Goal: Task Accomplishment & Management: Manage account settings

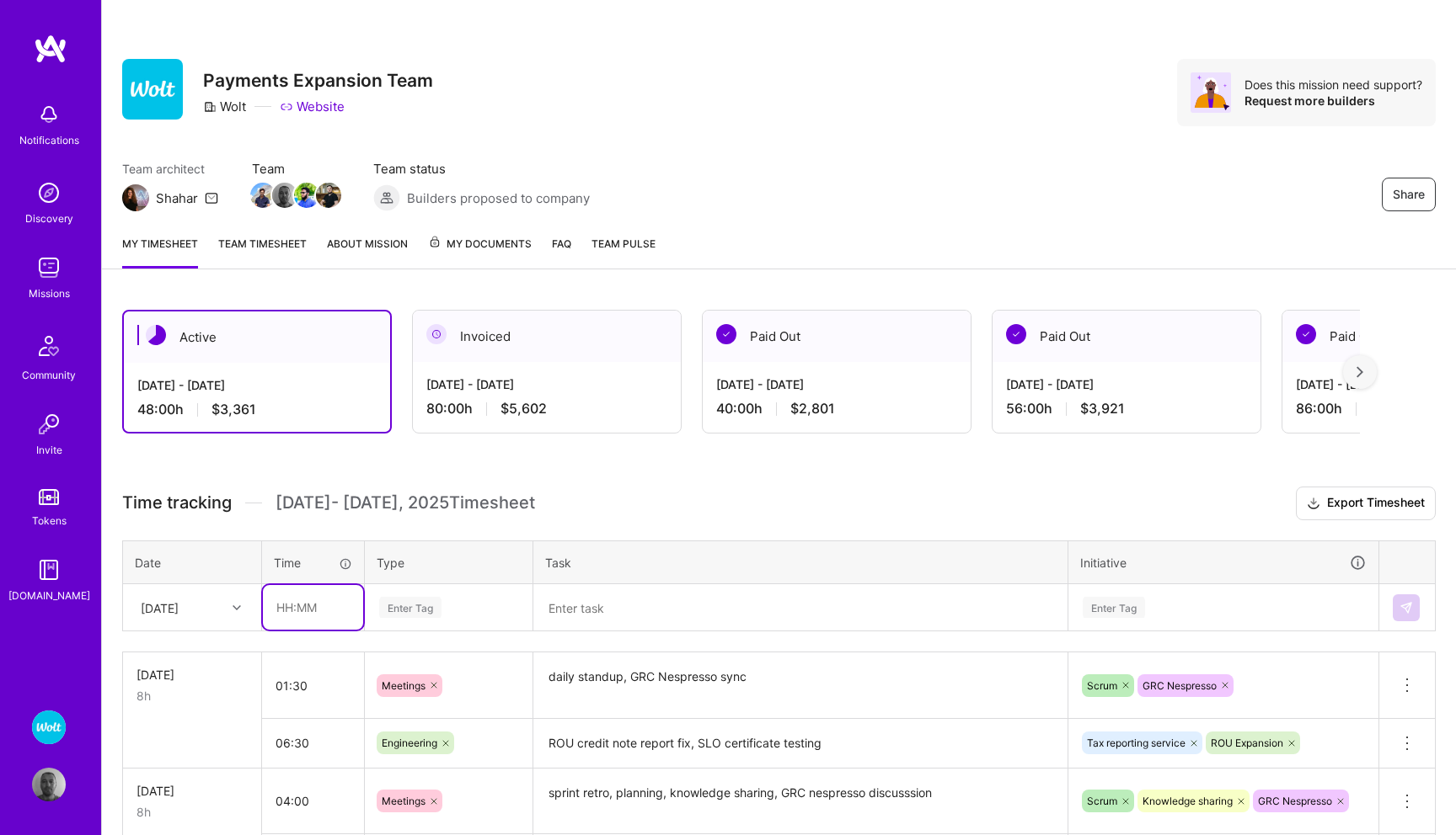
click at [286, 606] on input "text" at bounding box center [313, 608] width 100 height 45
type input "00:30"
click at [401, 610] on div "Enter Tag" at bounding box center [449, 608] width 166 height 44
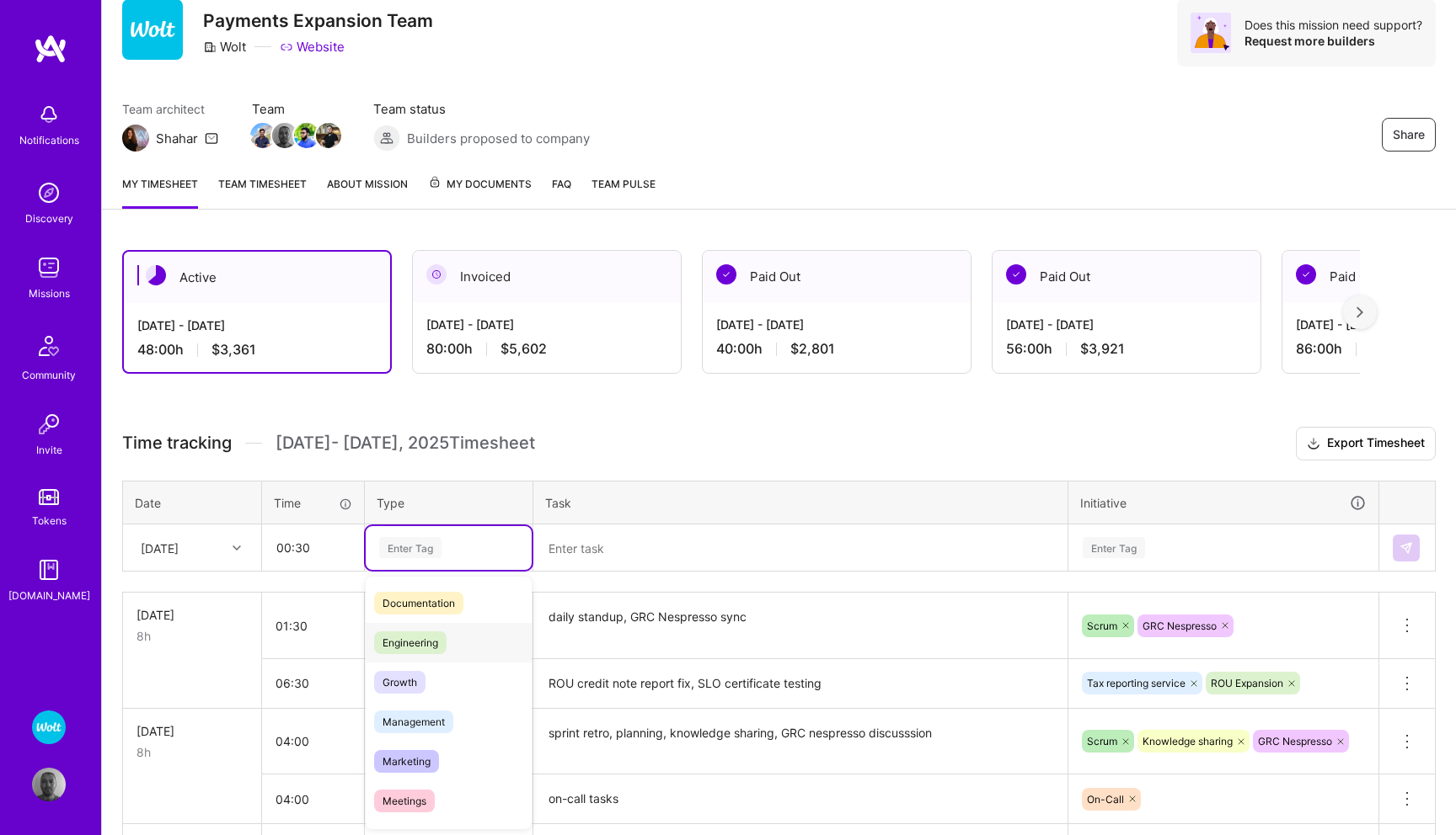
scroll to position [94, 0]
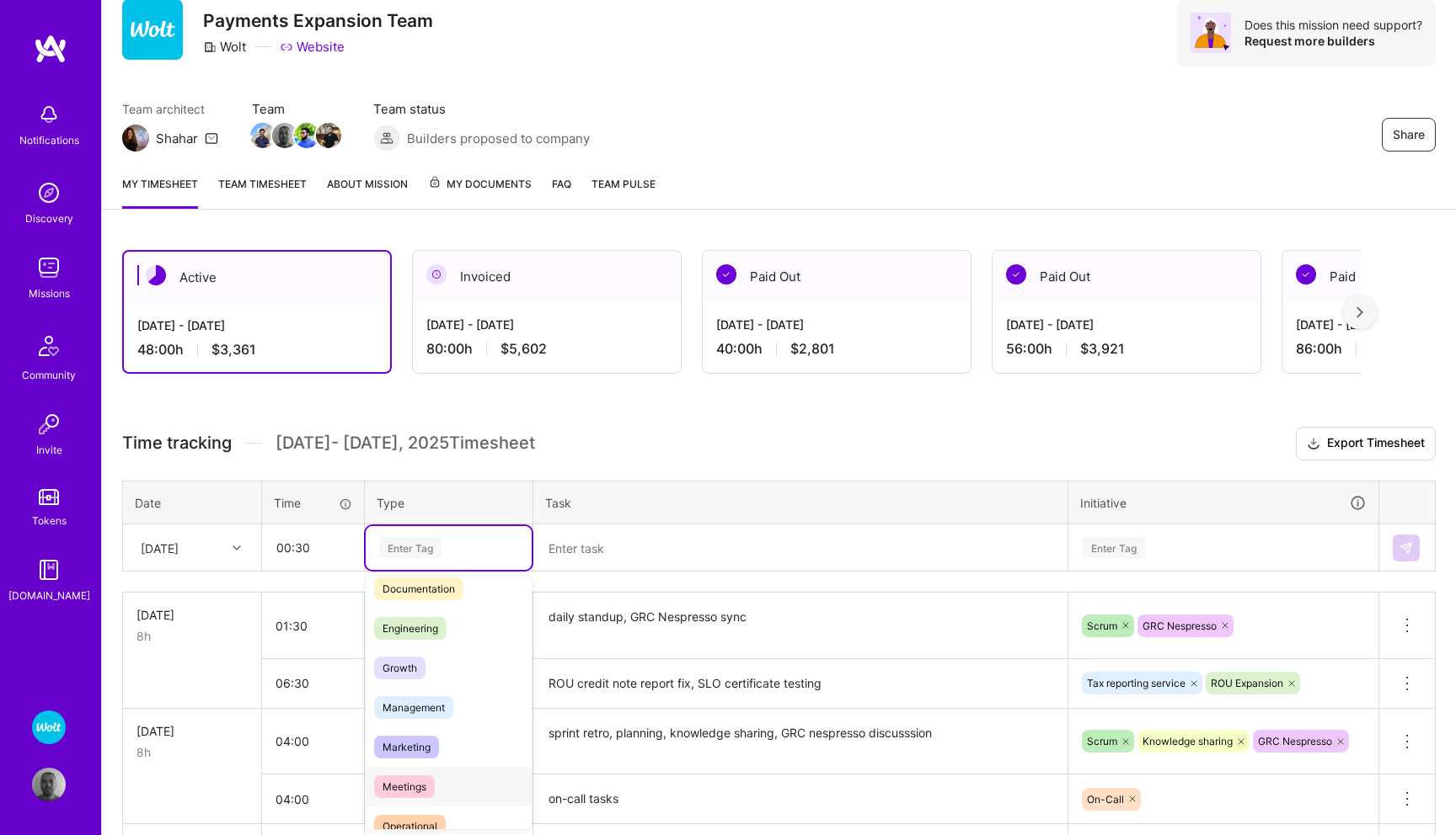
click at [414, 778] on span "Meetings" at bounding box center [404, 786] width 60 height 23
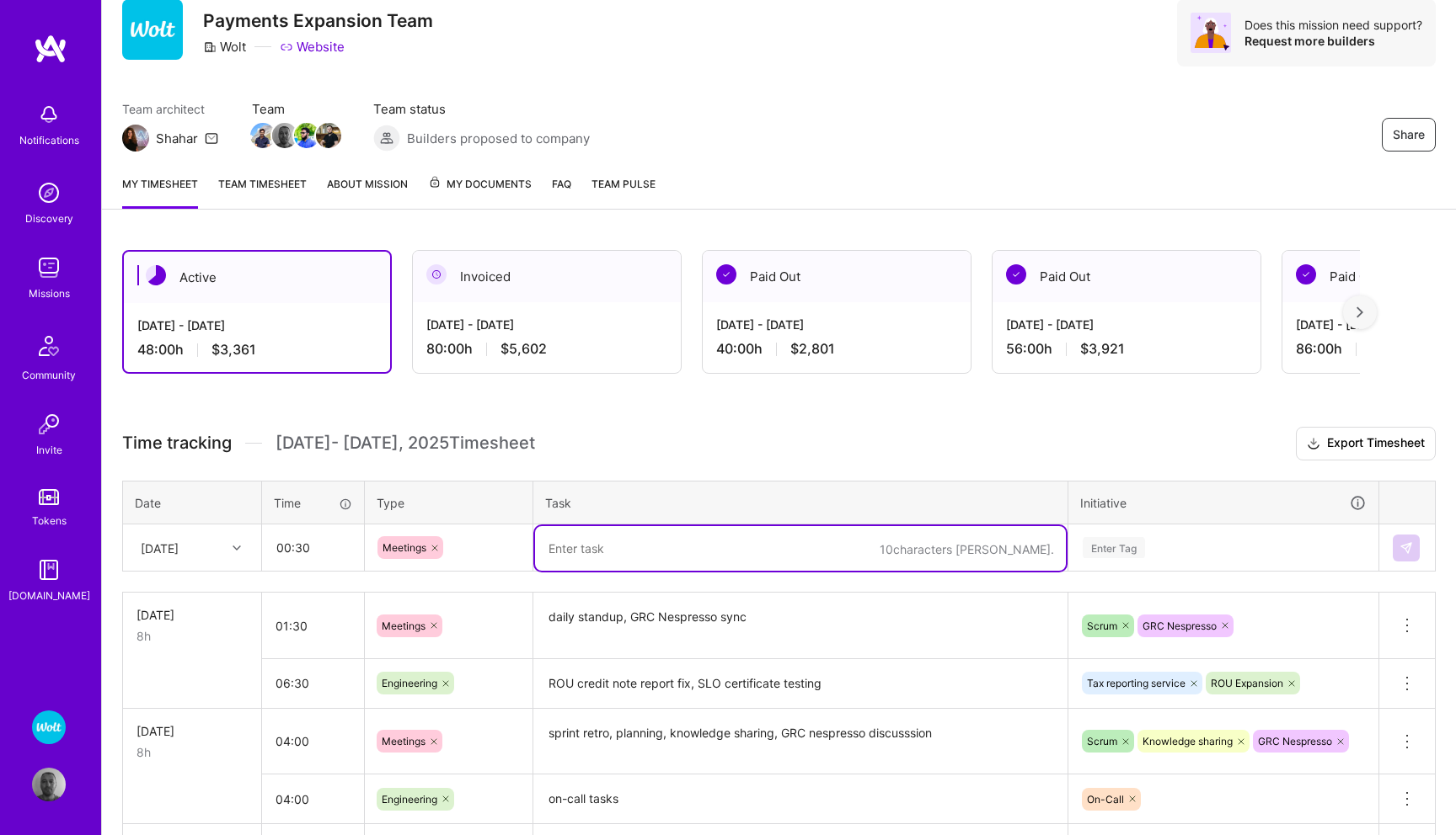
click at [615, 544] on textarea at bounding box center [800, 549] width 531 height 45
type textarea "daily standup"
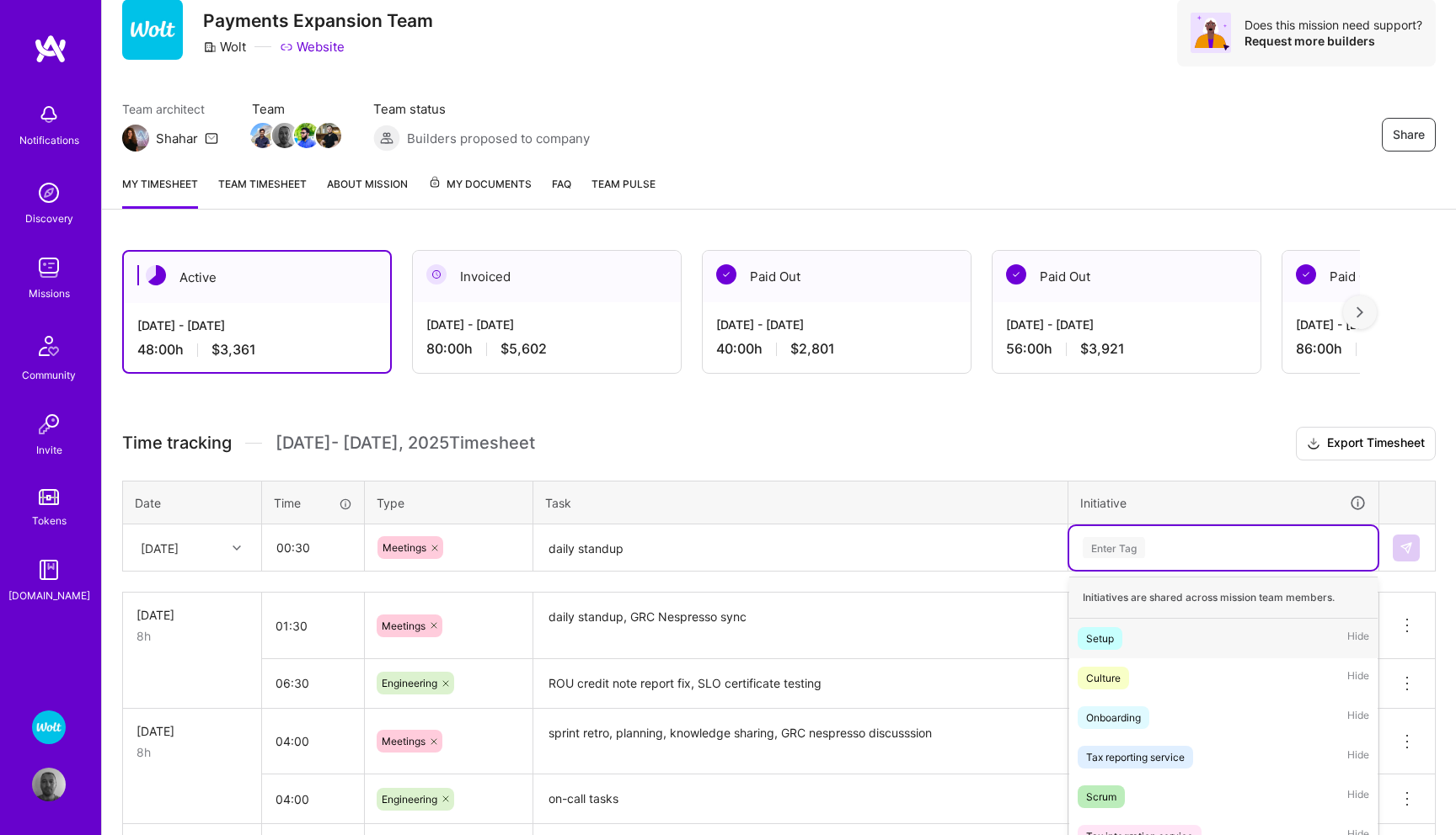
click at [1118, 558] on div "option Setup focused, 1 of 54. 54 results available. Use Up and Down to choose …" at bounding box center [1223, 548] width 308 height 44
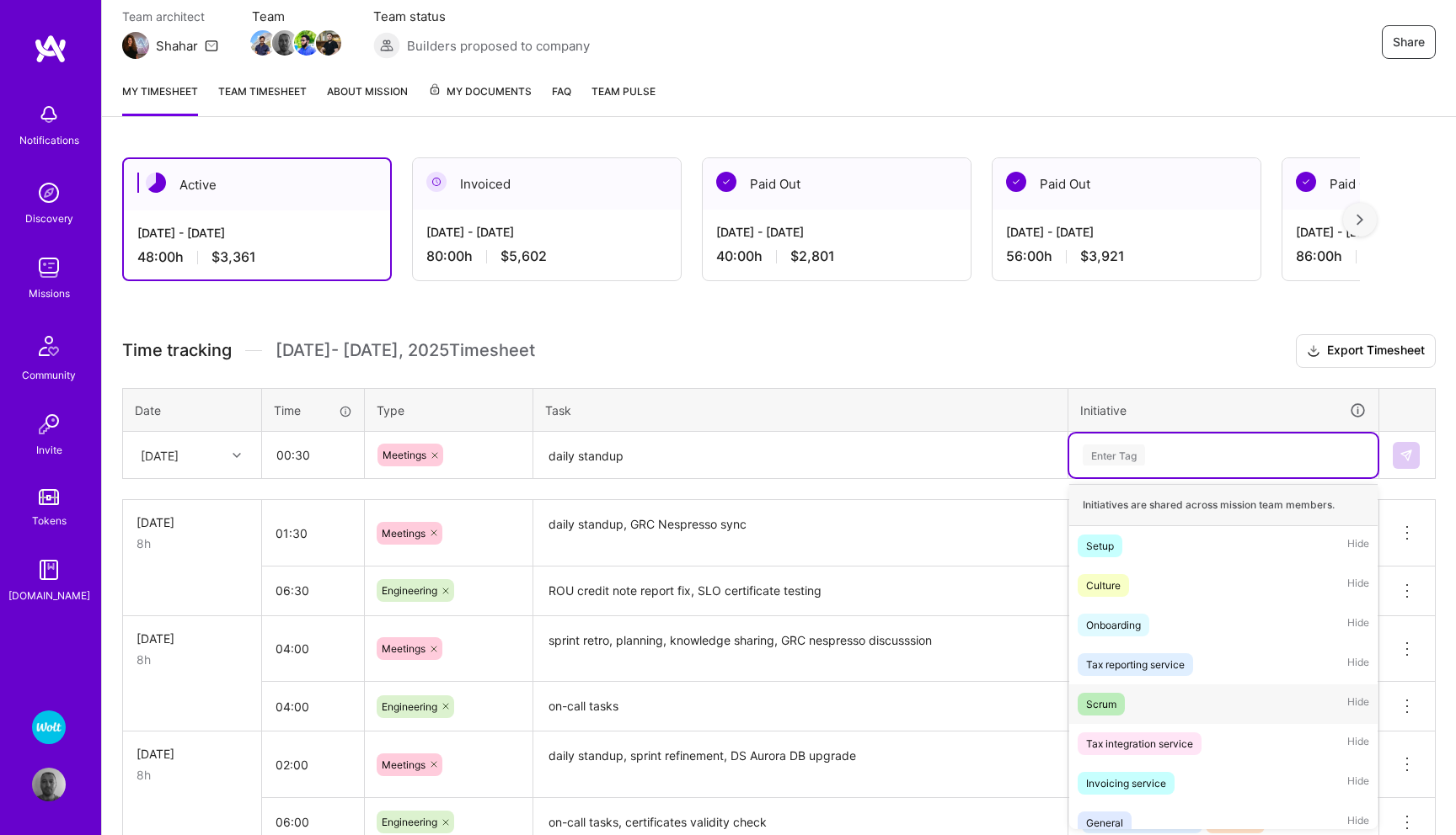
click at [1105, 706] on div "Scrum" at bounding box center [1101, 704] width 31 height 18
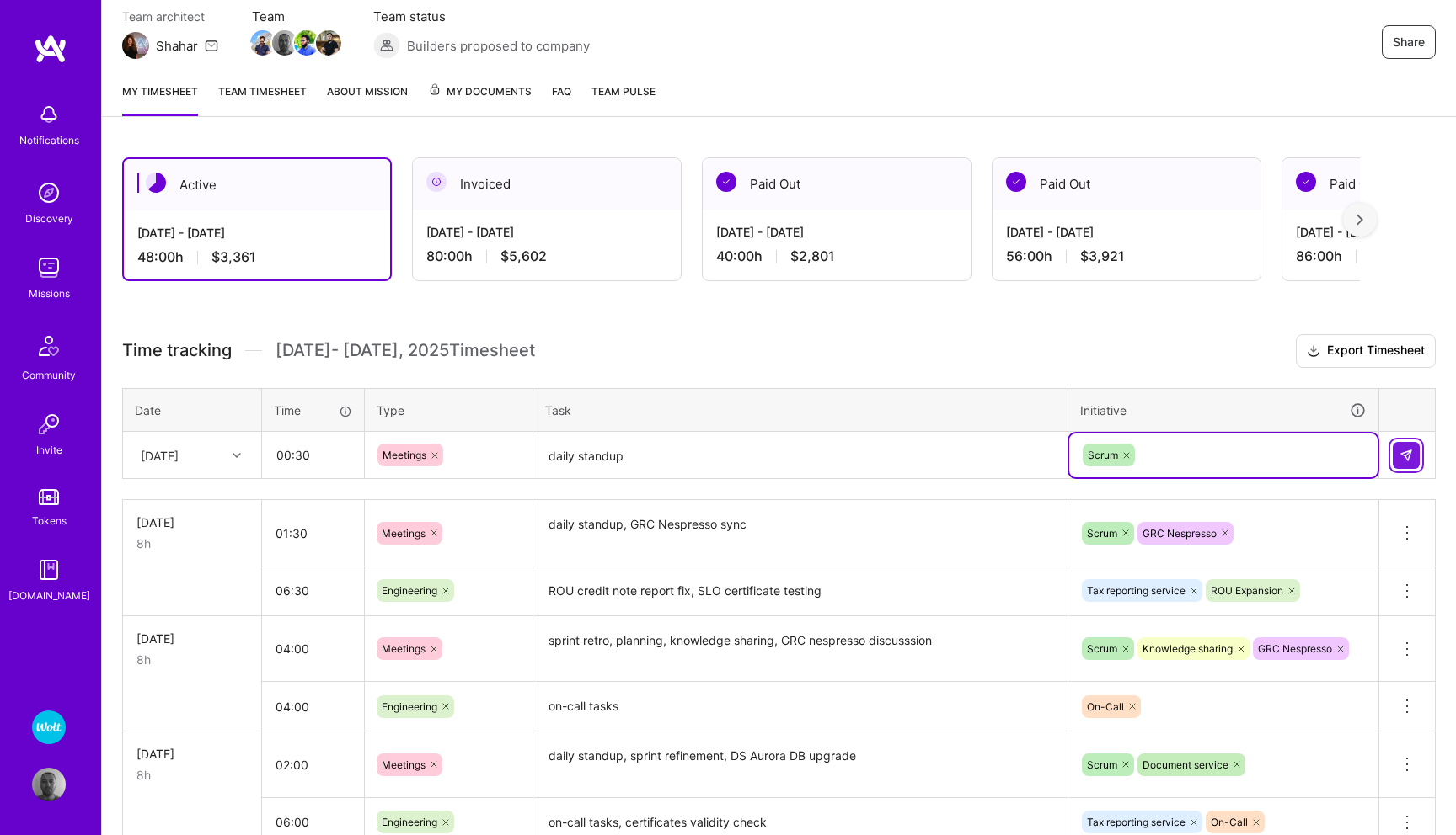
click at [1410, 463] on button at bounding box center [1406, 456] width 27 height 27
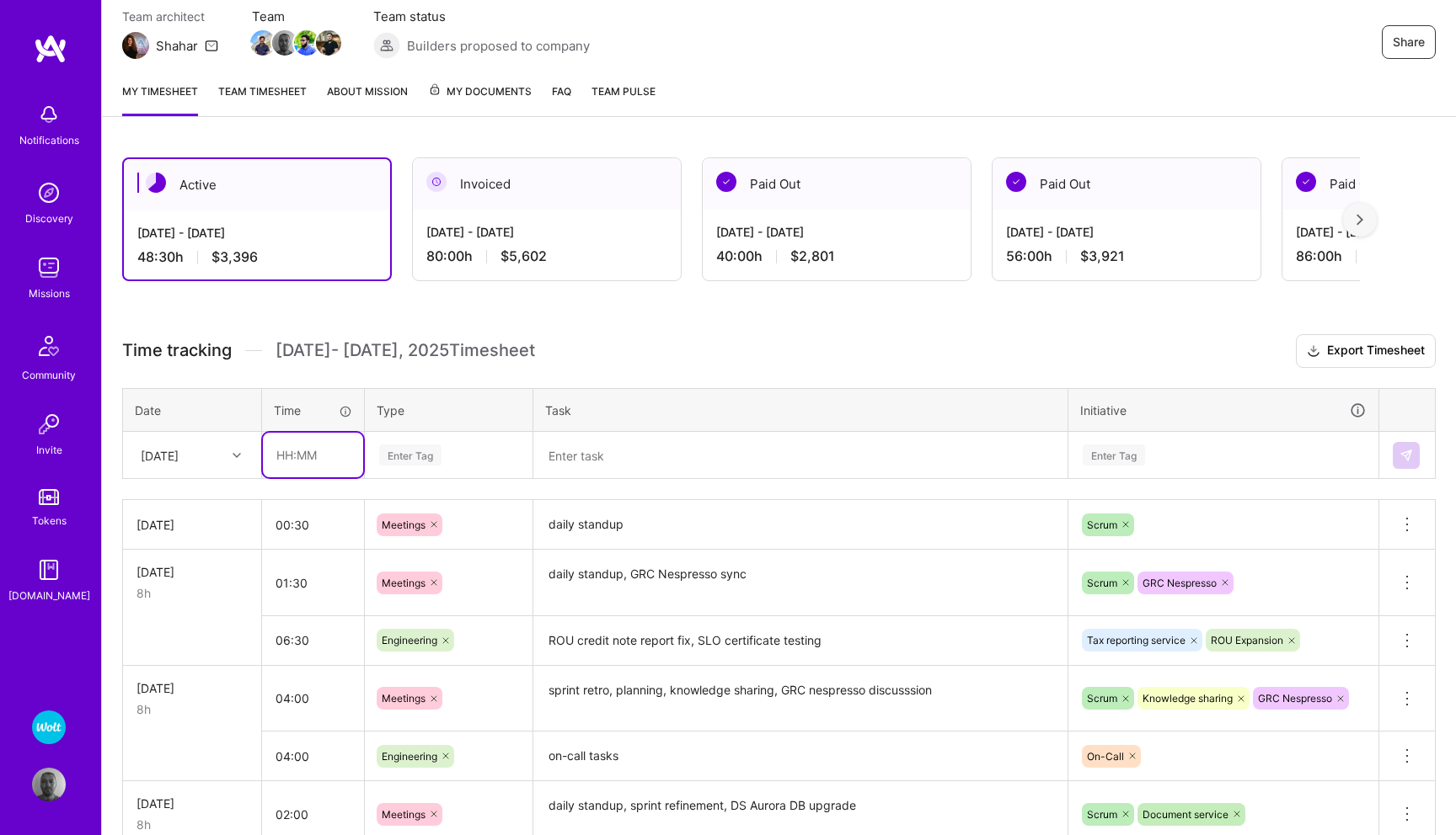
click at [298, 458] on input "text" at bounding box center [313, 456] width 100 height 45
type input "07:30"
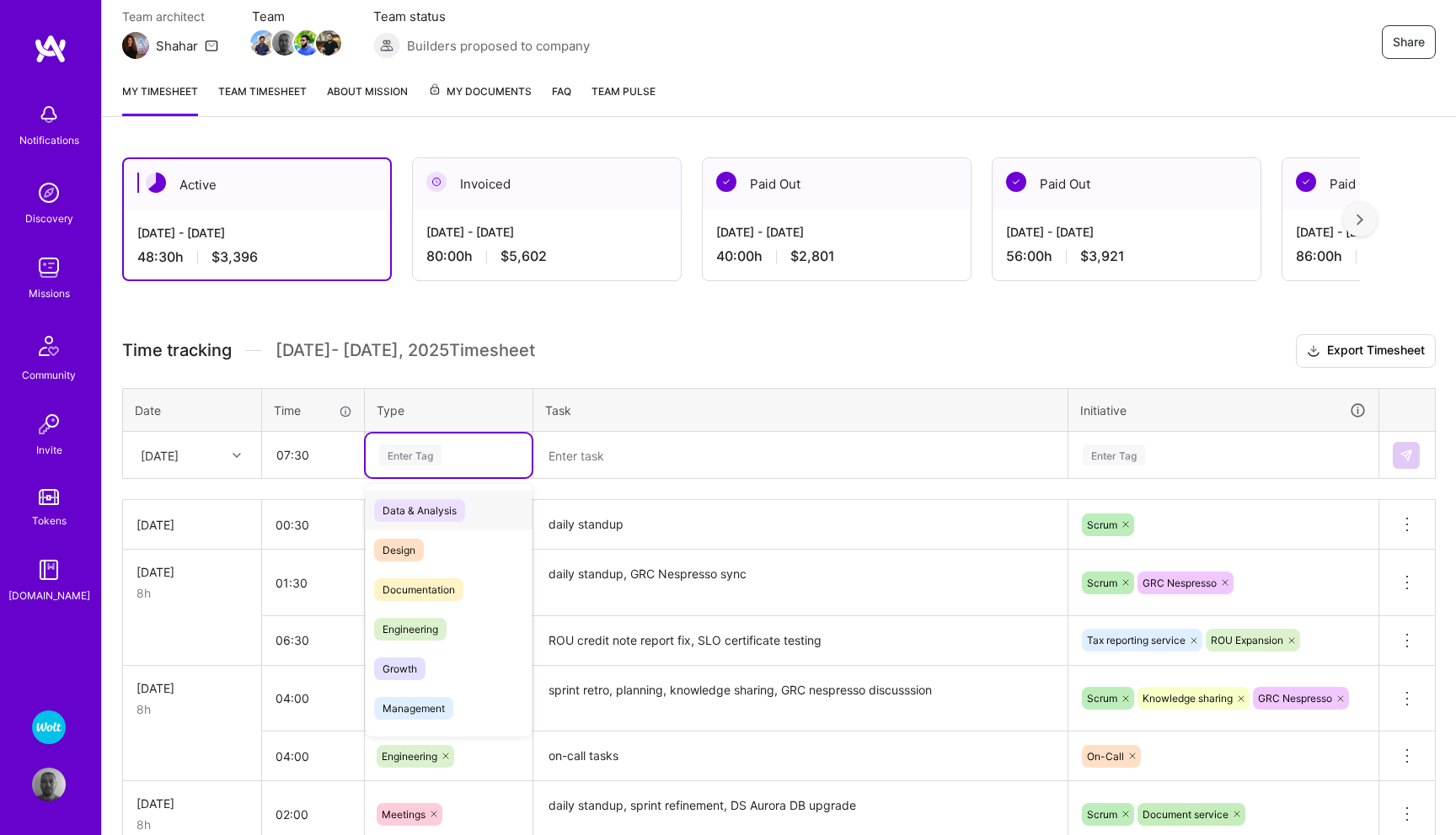
click at [408, 453] on div "Enter Tag" at bounding box center [410, 455] width 62 height 26
click at [464, 630] on div "Engineering" at bounding box center [449, 630] width 166 height 40
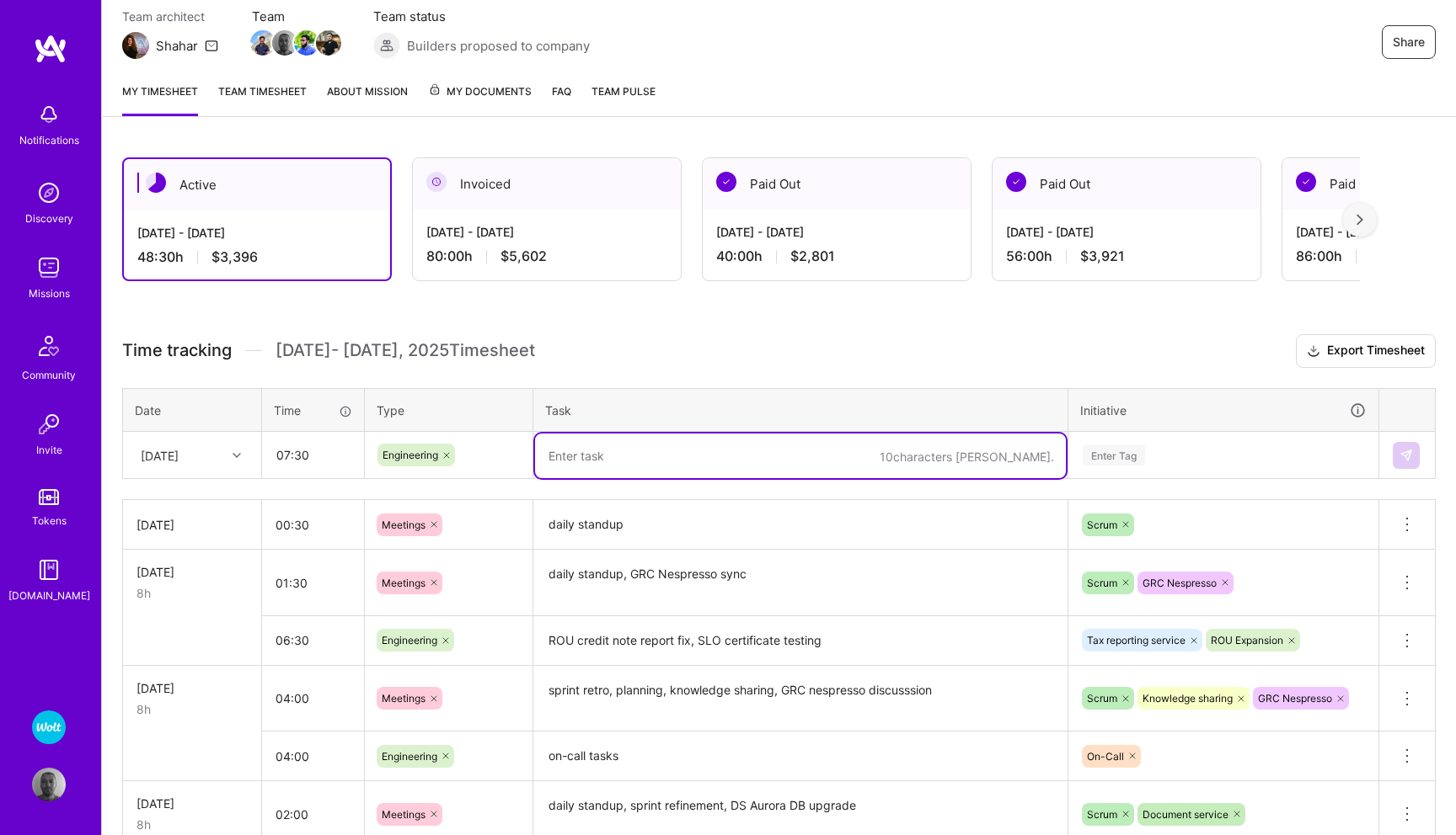
click at [614, 459] on textarea at bounding box center [800, 456] width 531 height 45
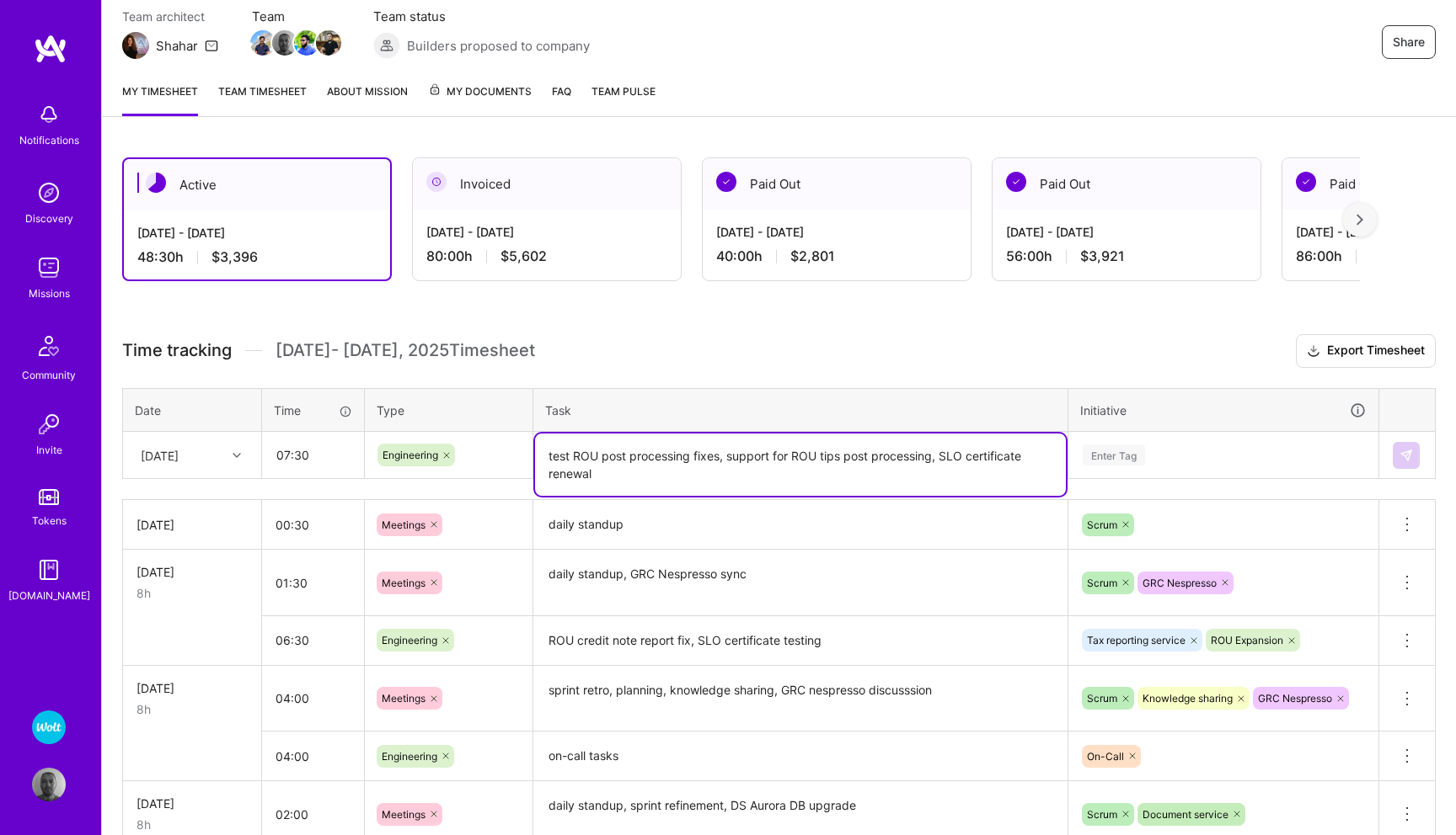
type textarea "test ROU post processing fixes, support for ROU tips post processing, SLO certi…"
click at [1103, 446] on div "Enter Tag" at bounding box center [1113, 455] width 62 height 26
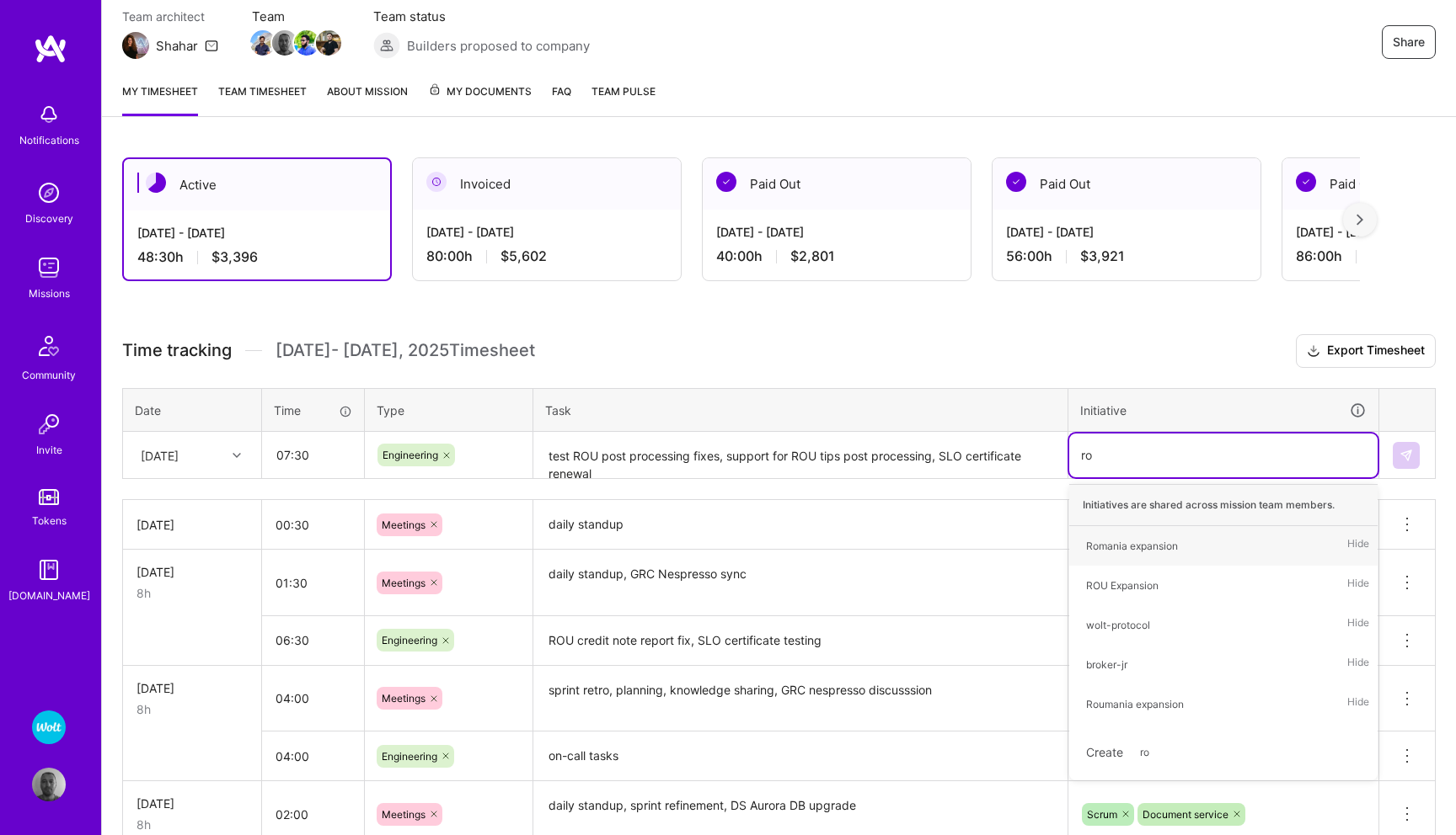
type input "rou"
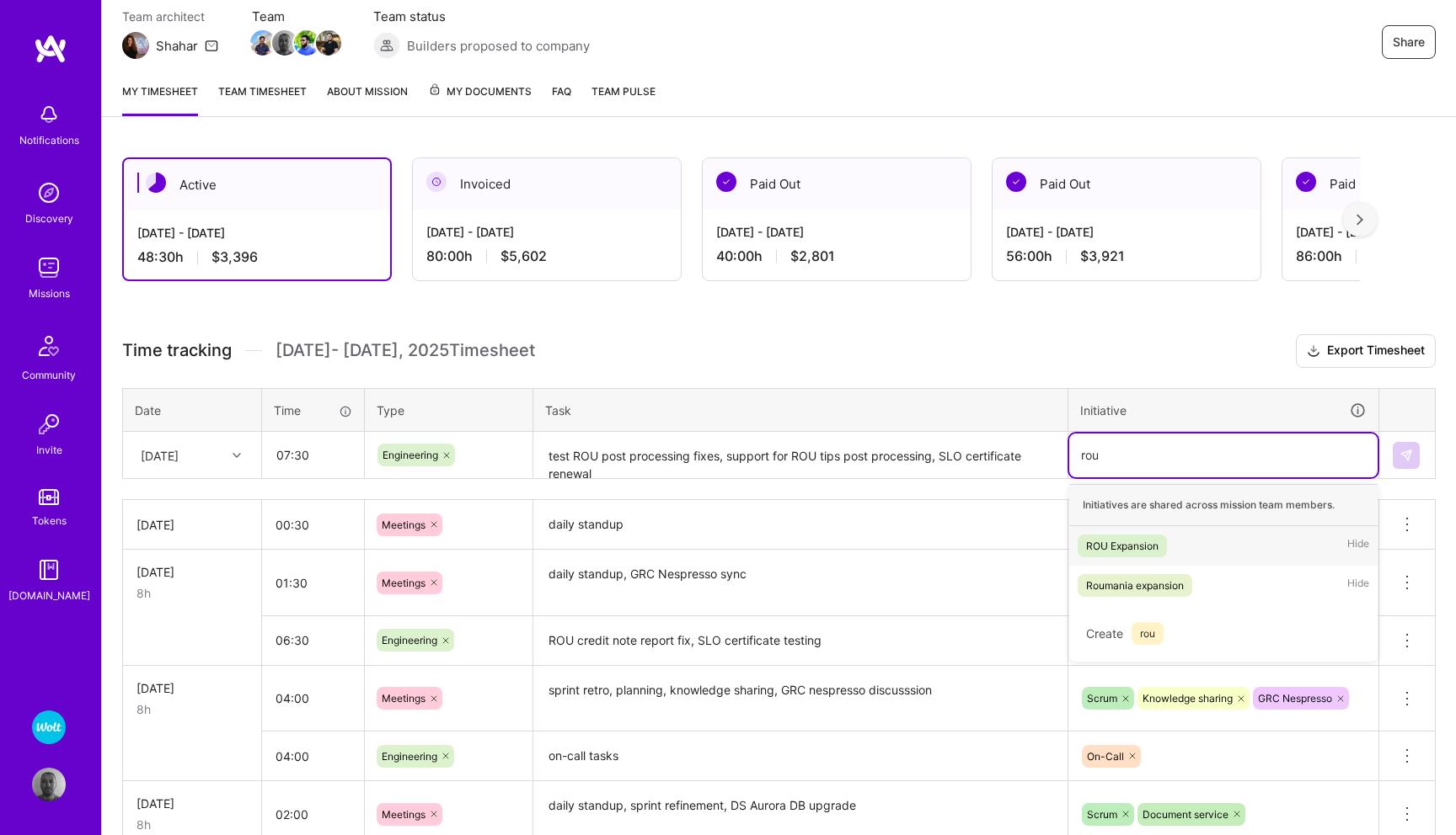
click at [1153, 537] on div "ROU Expansion" at bounding box center [1122, 546] width 72 height 18
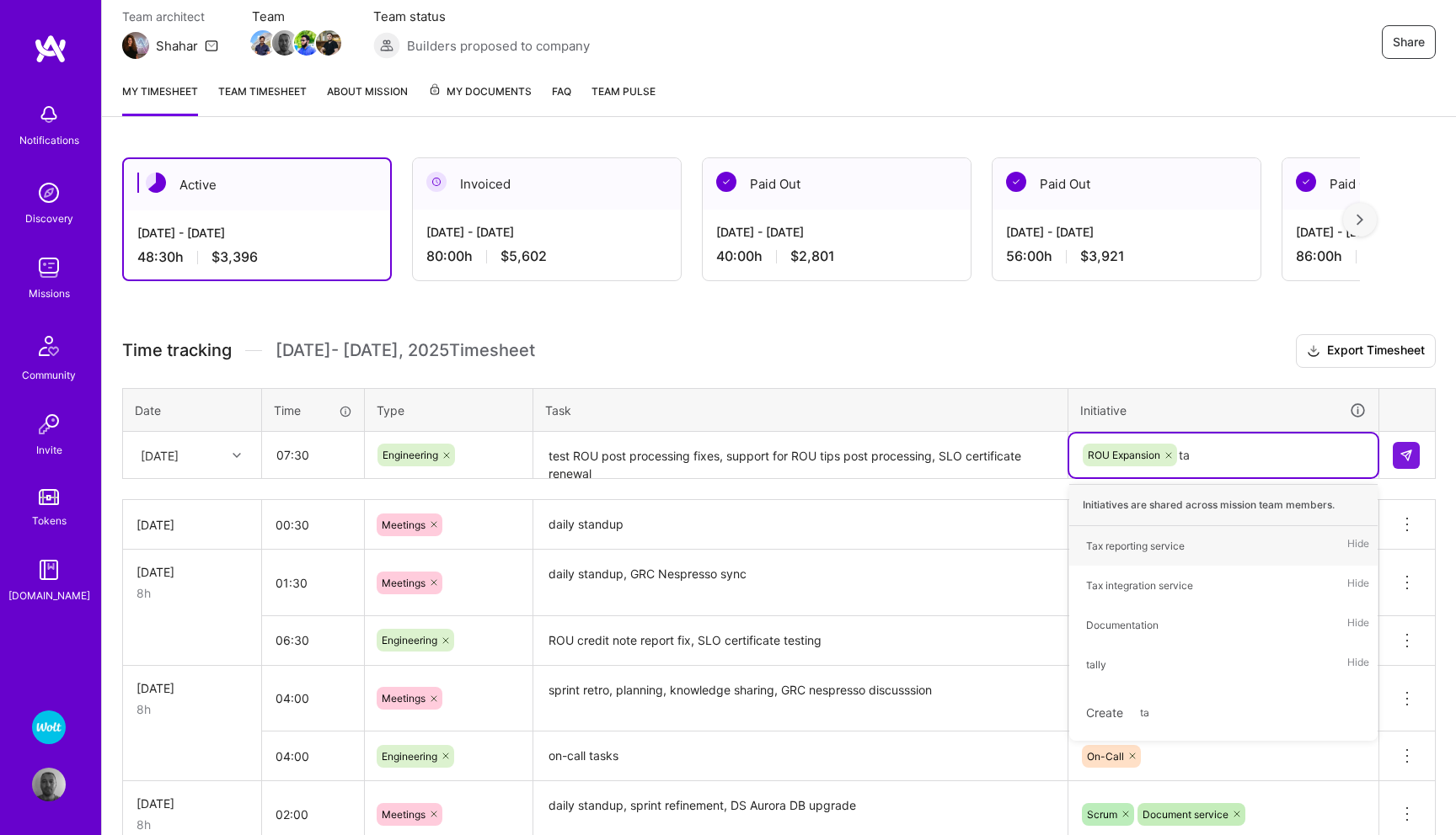
type input "tax"
click at [1170, 539] on div "Tax reporting service" at bounding box center [1134, 546] width 98 height 18
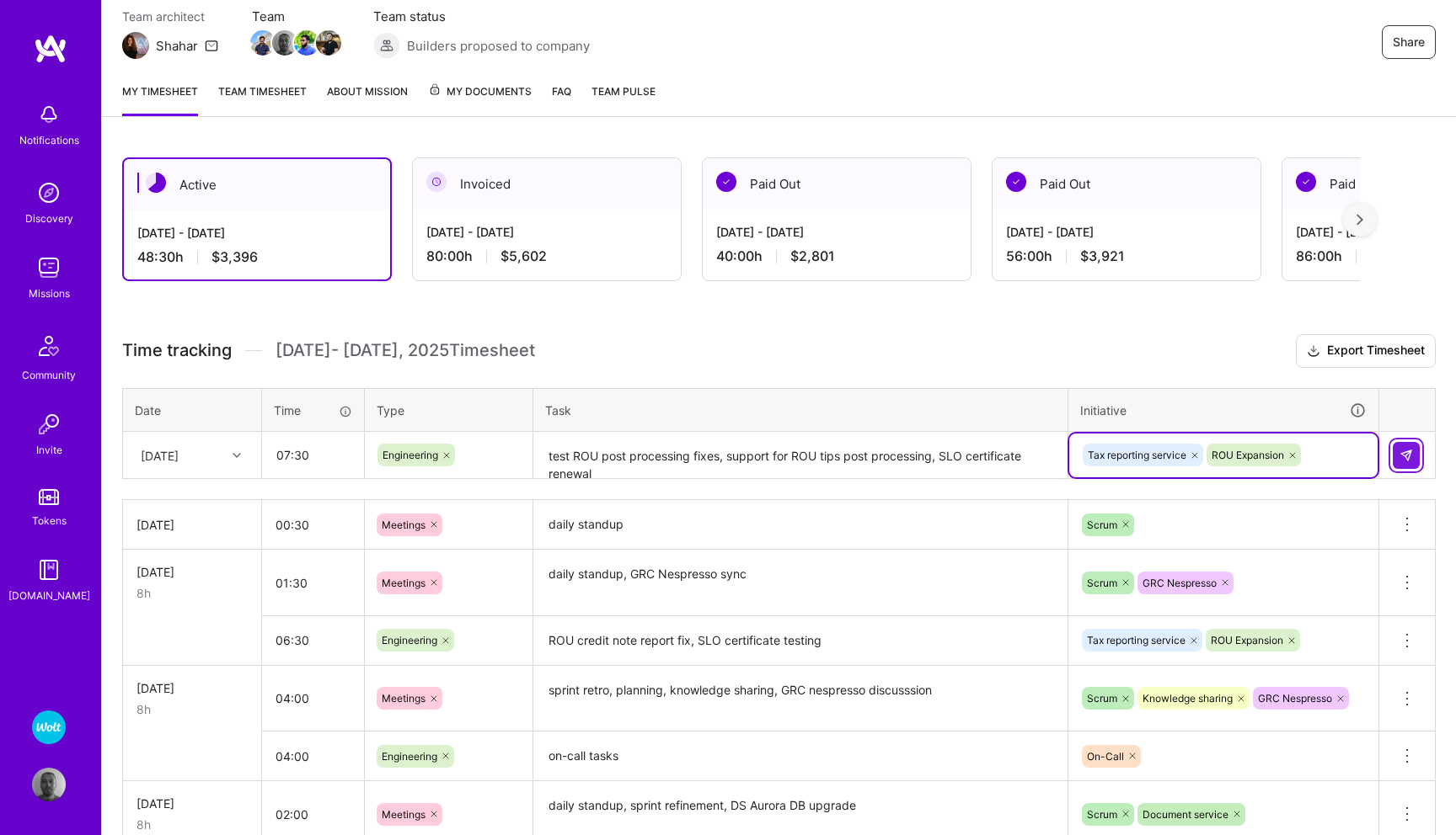
click at [1401, 457] on img at bounding box center [1406, 455] width 14 height 14
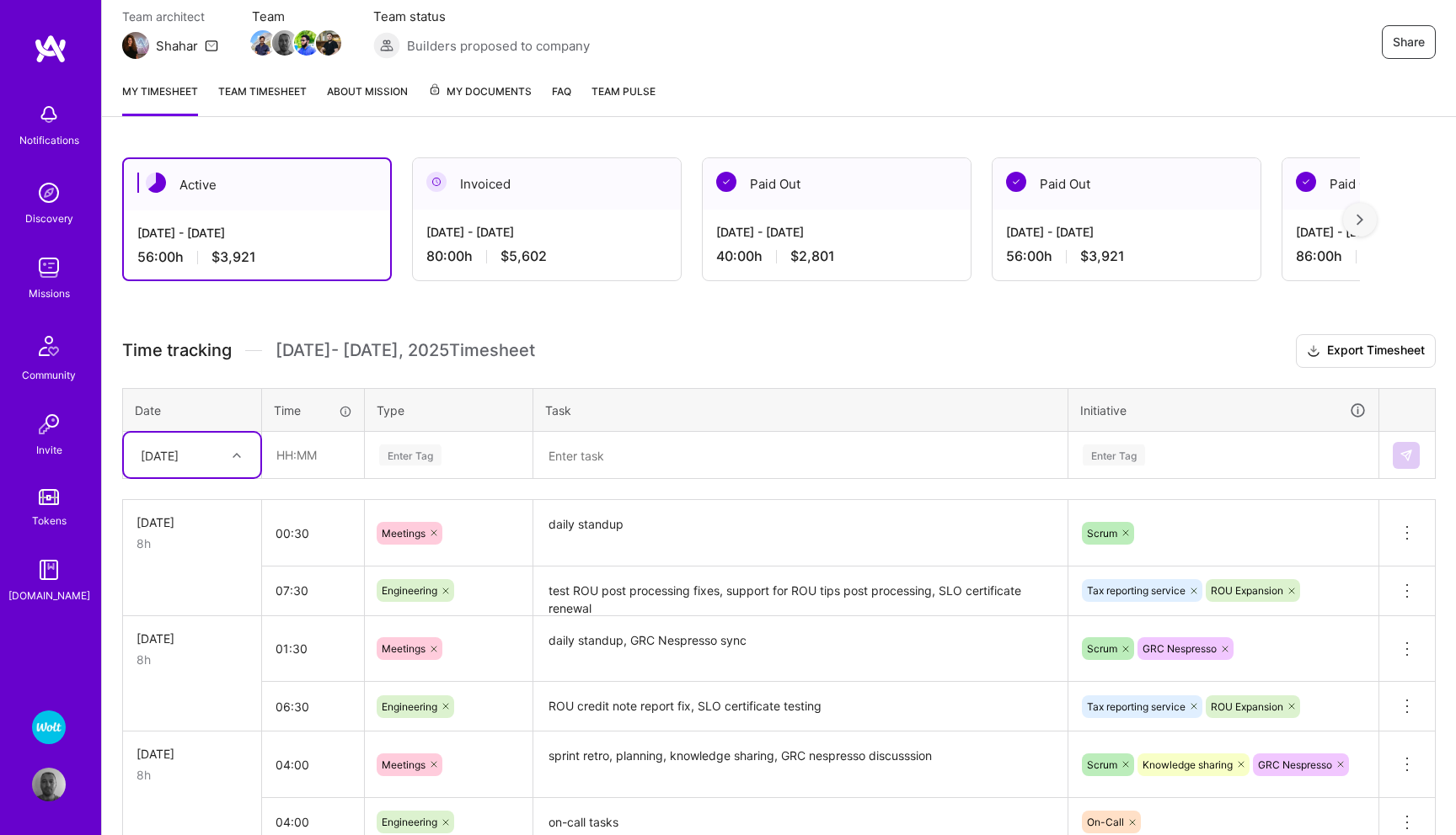
click at [55, 278] on img at bounding box center [49, 268] width 33 height 33
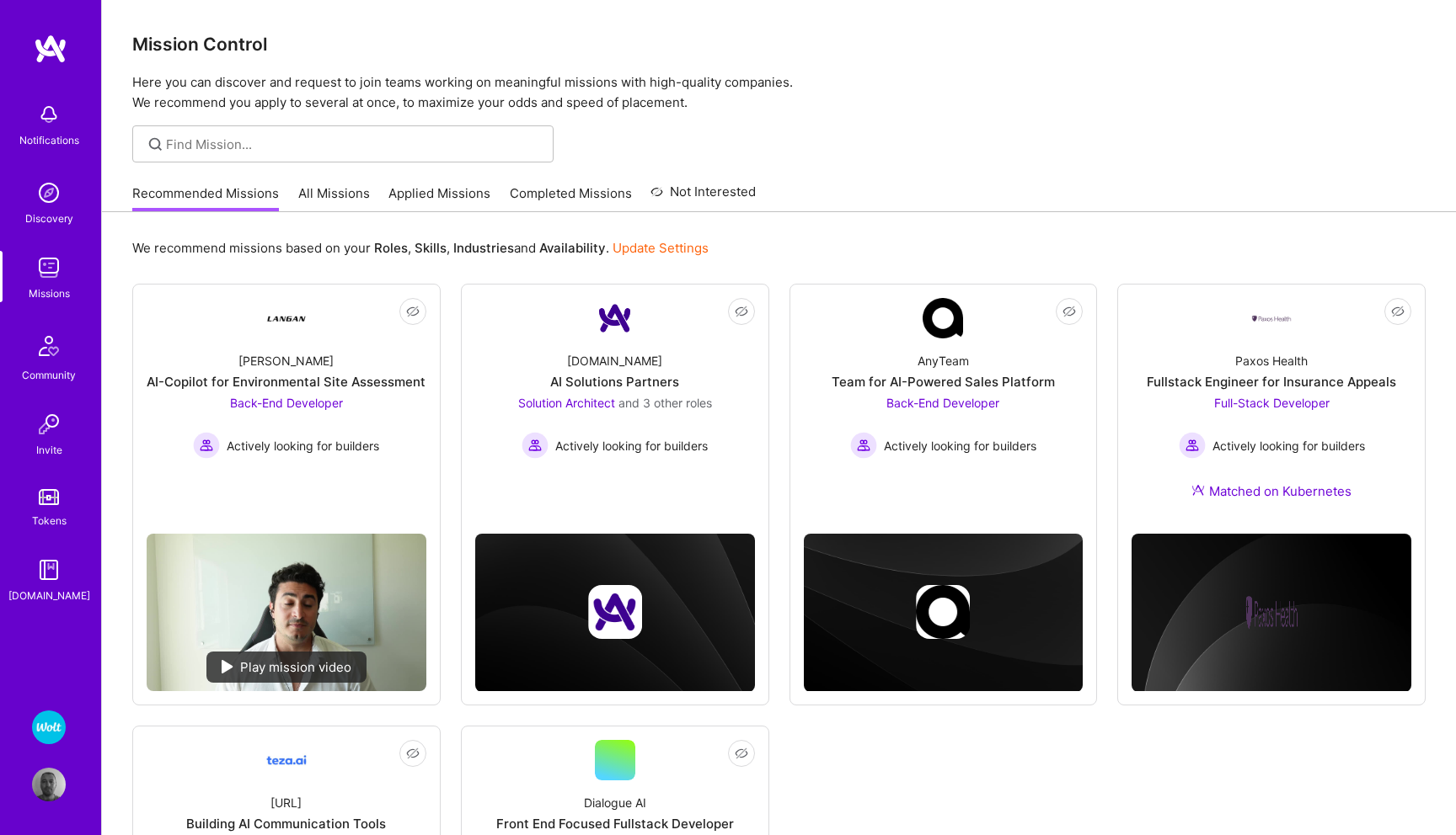
click at [323, 197] on link "All Missions" at bounding box center [333, 198] width 71 height 28
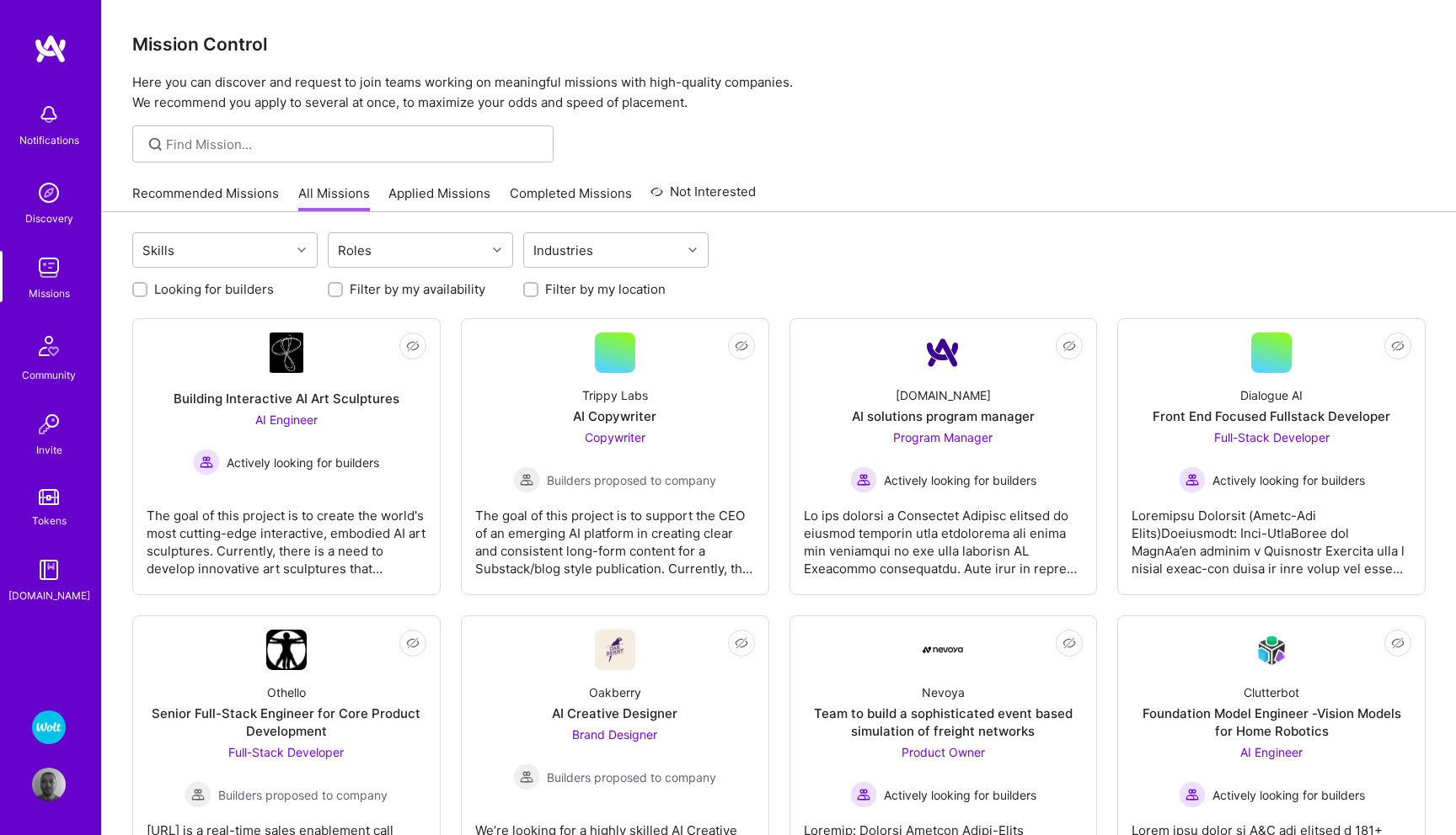
click at [136, 289] on input "Looking for builders" at bounding box center [141, 290] width 12 height 12
checkbox input "true"
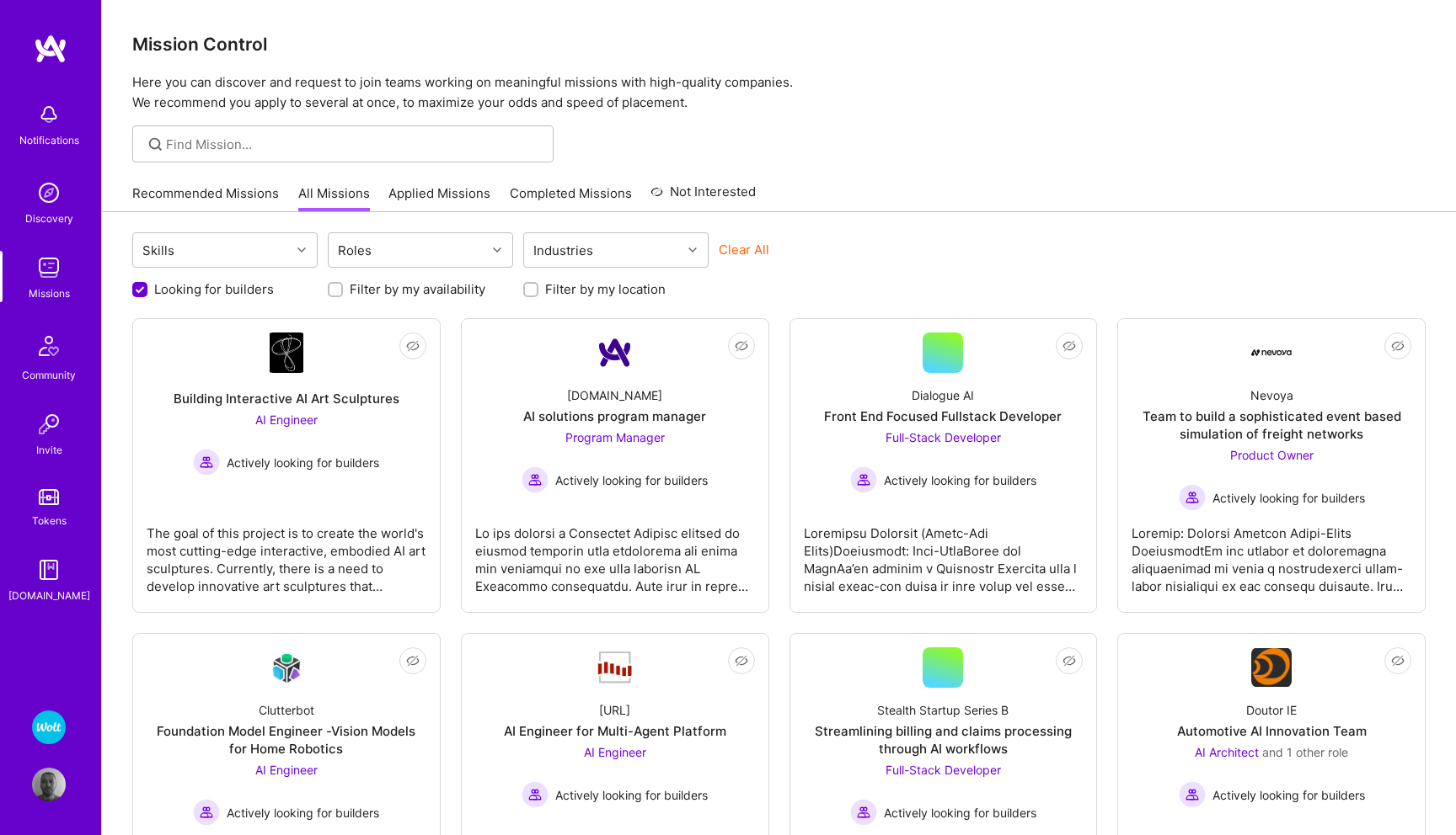
click at [535, 291] on input "Filter by my location" at bounding box center [532, 290] width 12 height 12
checkbox input "true"
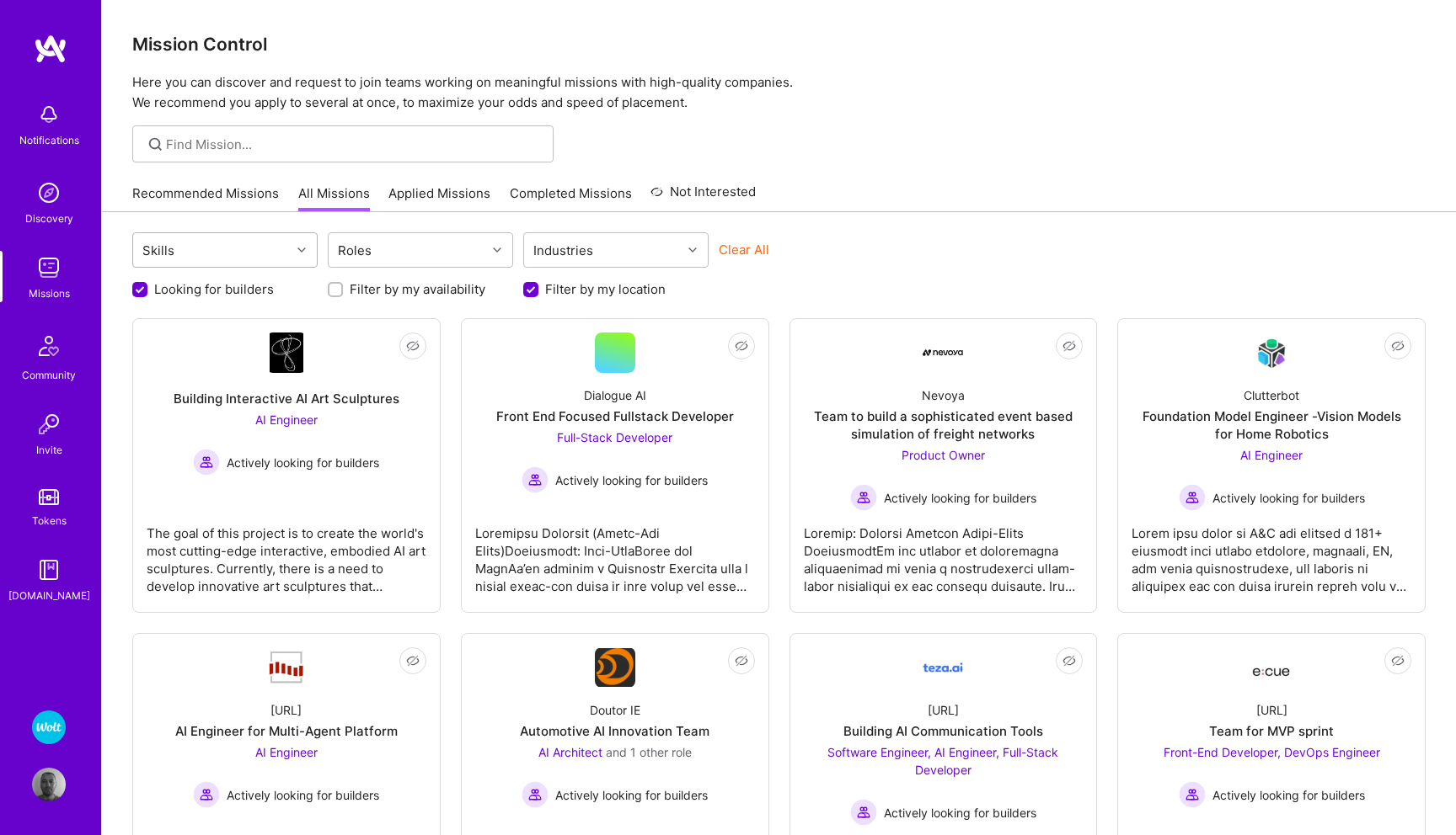
click at [305, 252] on icon at bounding box center [301, 250] width 8 height 8
click at [406, 242] on div "Roles" at bounding box center [407, 250] width 158 height 33
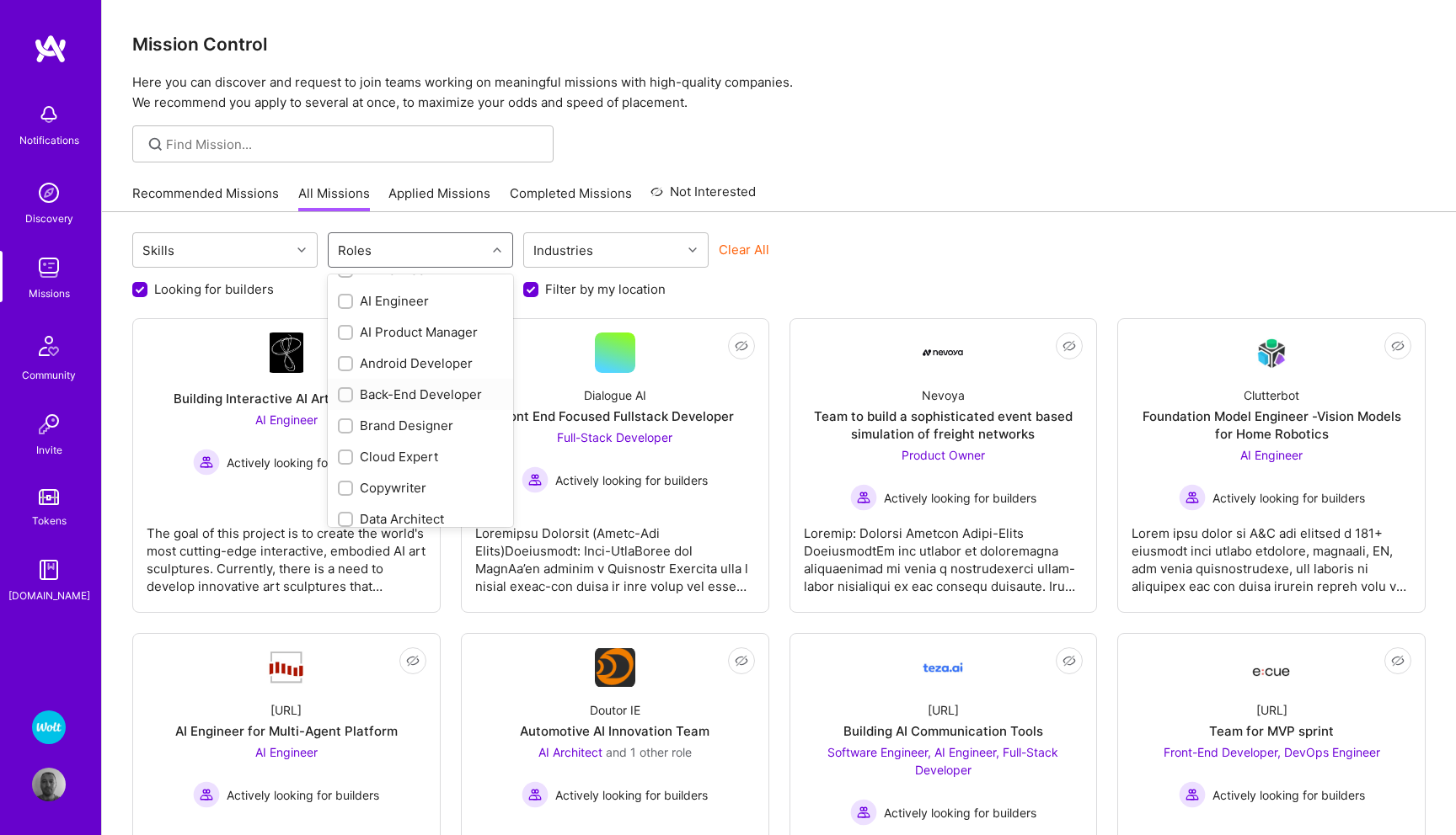
click at [343, 395] on input "checkbox" at bounding box center [347, 395] width 12 height 12
checkbox input "true"
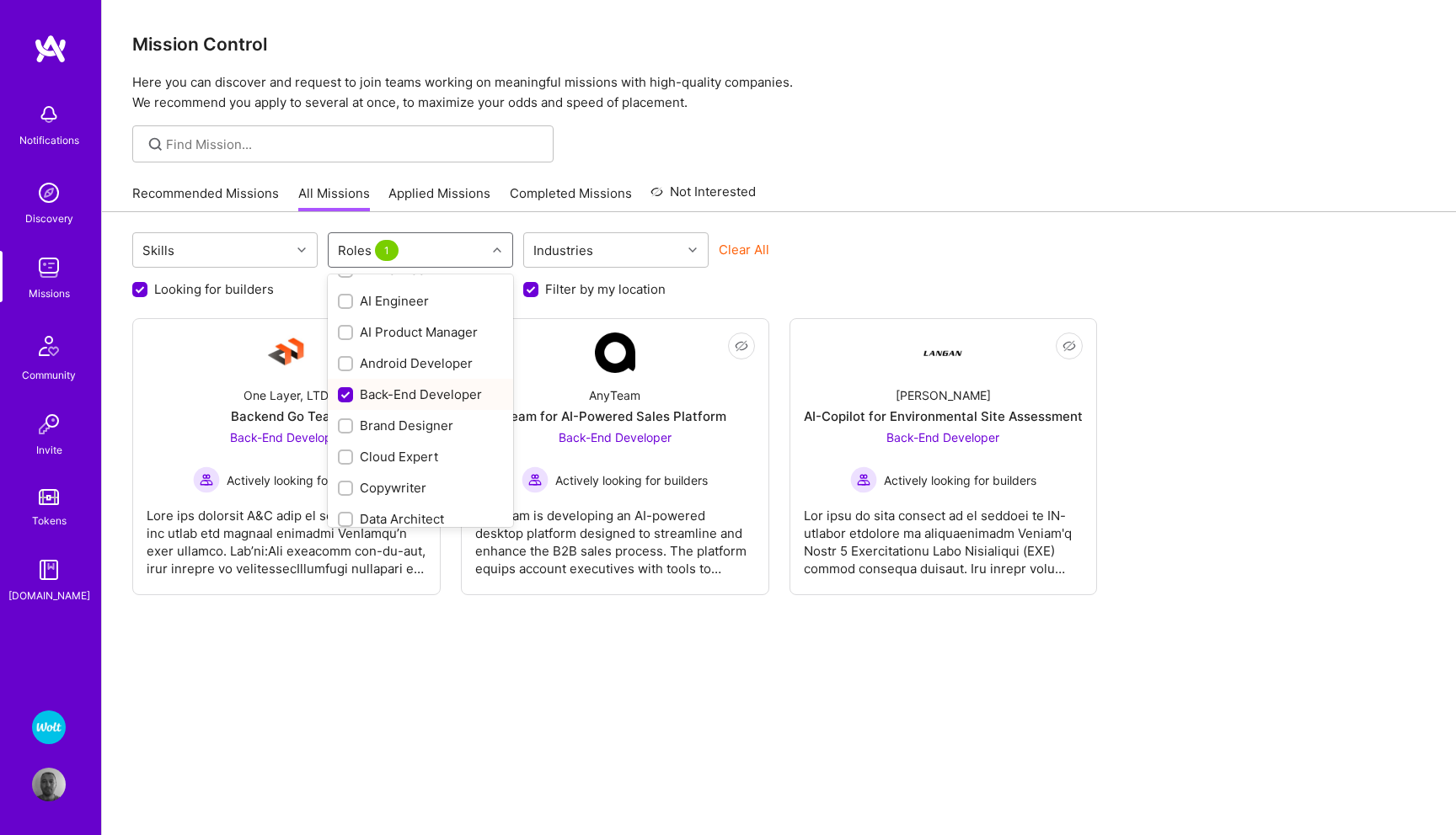
scroll to position [58, 0]
click at [347, 422] on input "checkbox" at bounding box center [347, 424] width 12 height 12
checkbox input "true"
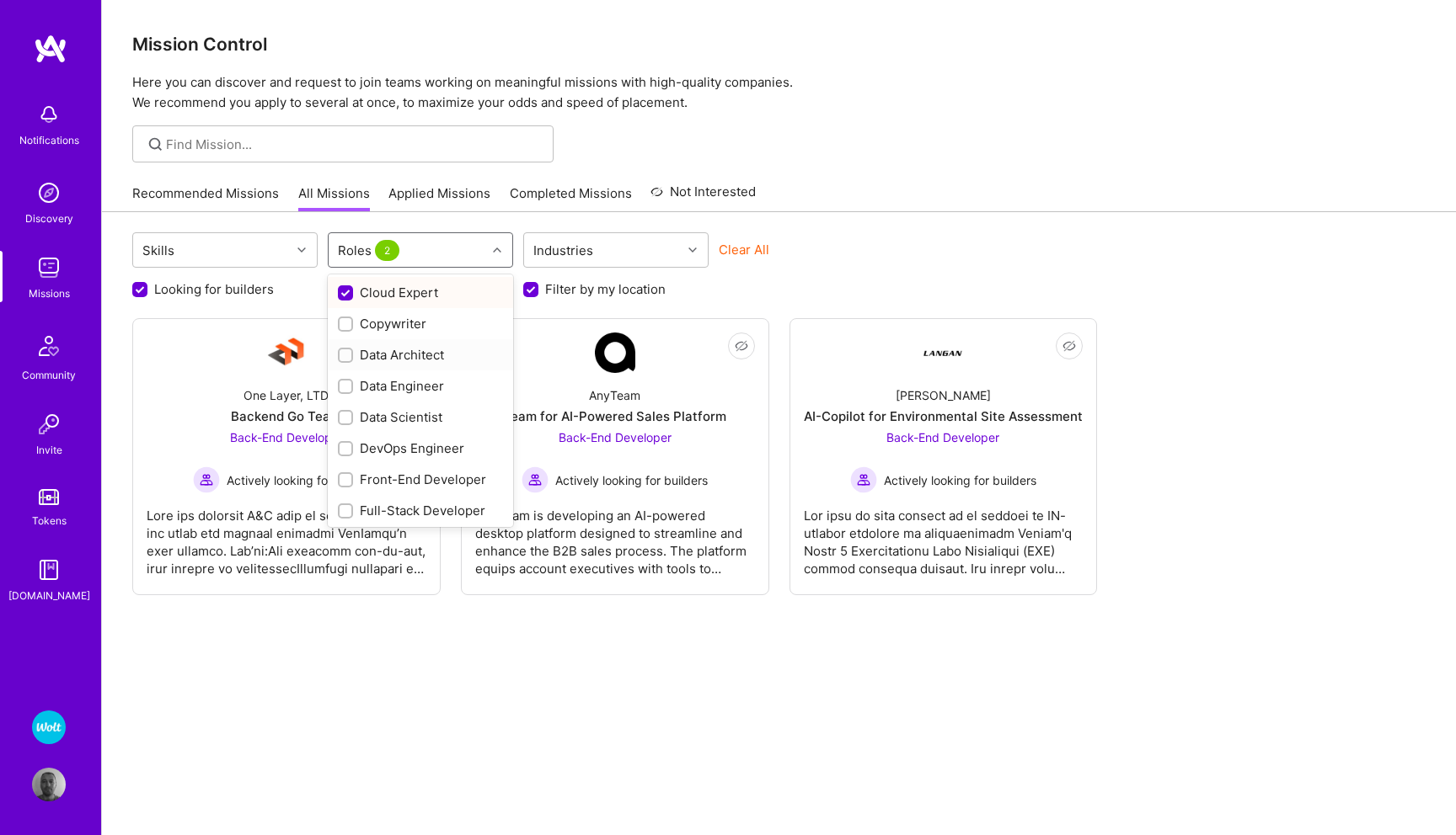
scroll to position [213, 0]
click at [350, 424] on input "checkbox" at bounding box center [347, 424] width 12 height 12
checkbox input "true"
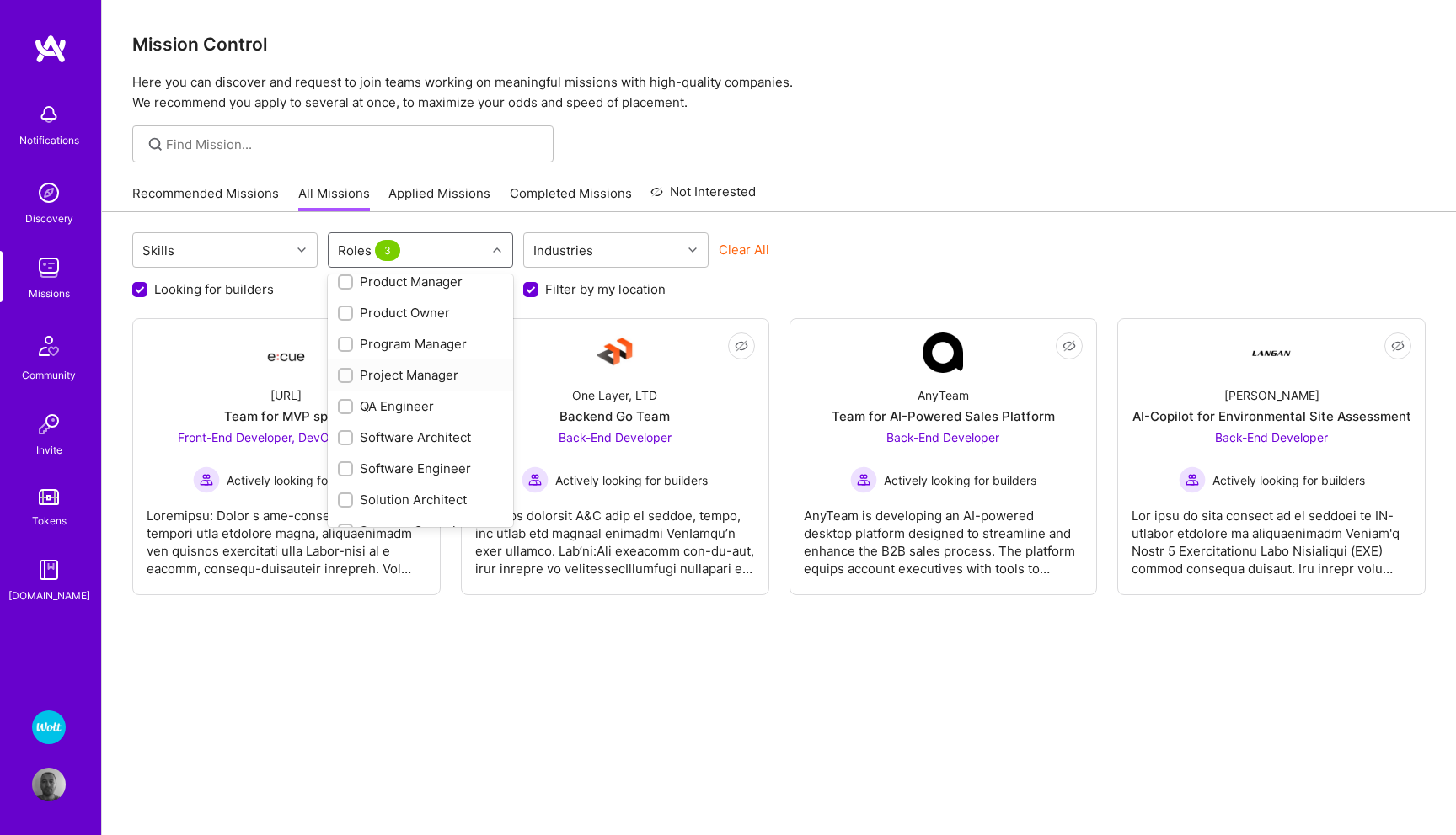
scroll to position [574, 0]
click at [348, 434] on input "checkbox" at bounding box center [347, 438] width 12 height 12
checkbox input "true"
click at [347, 472] on input "checkbox" at bounding box center [347, 468] width 12 height 12
checkbox input "true"
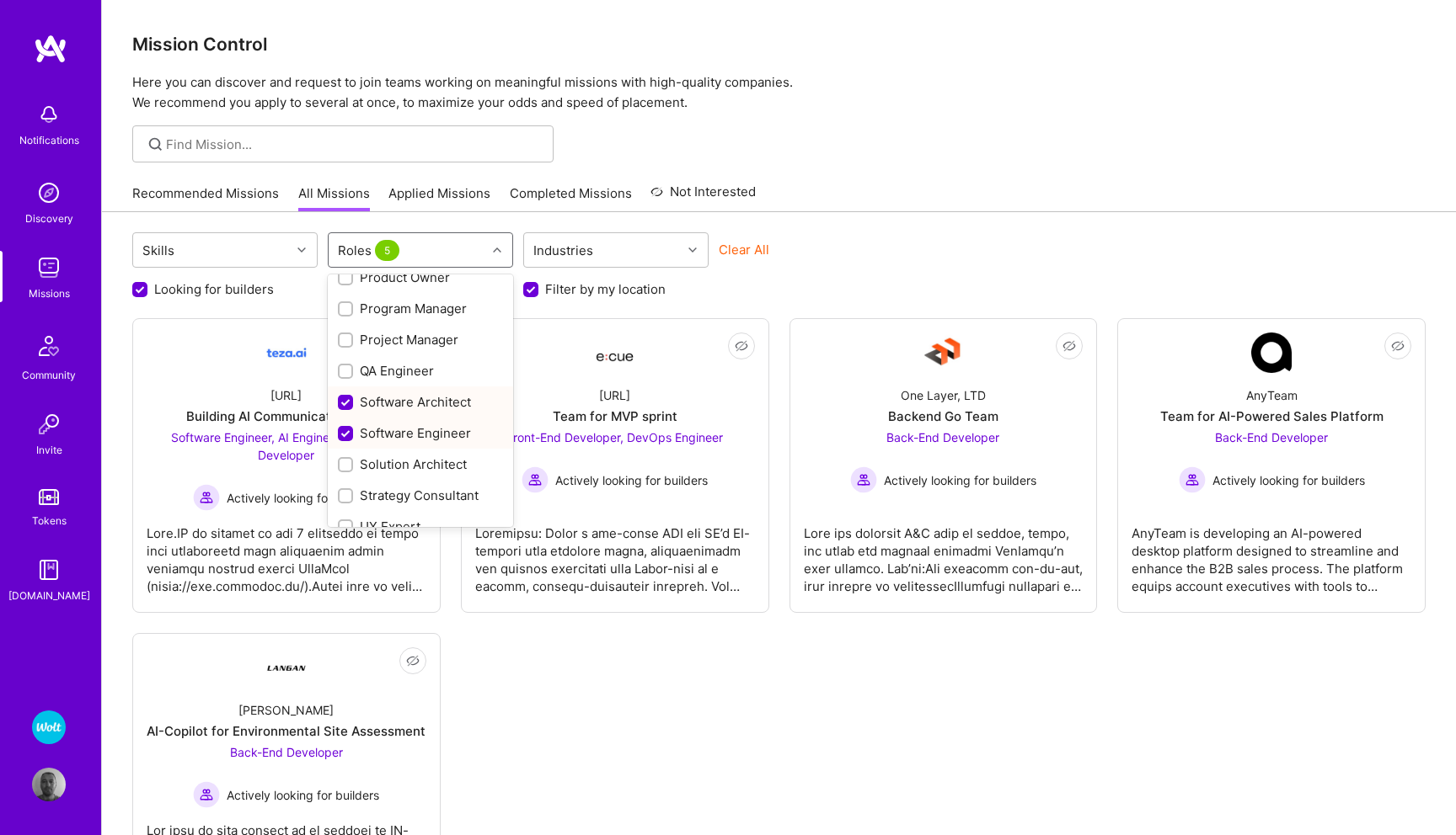
scroll to position [627, 0]
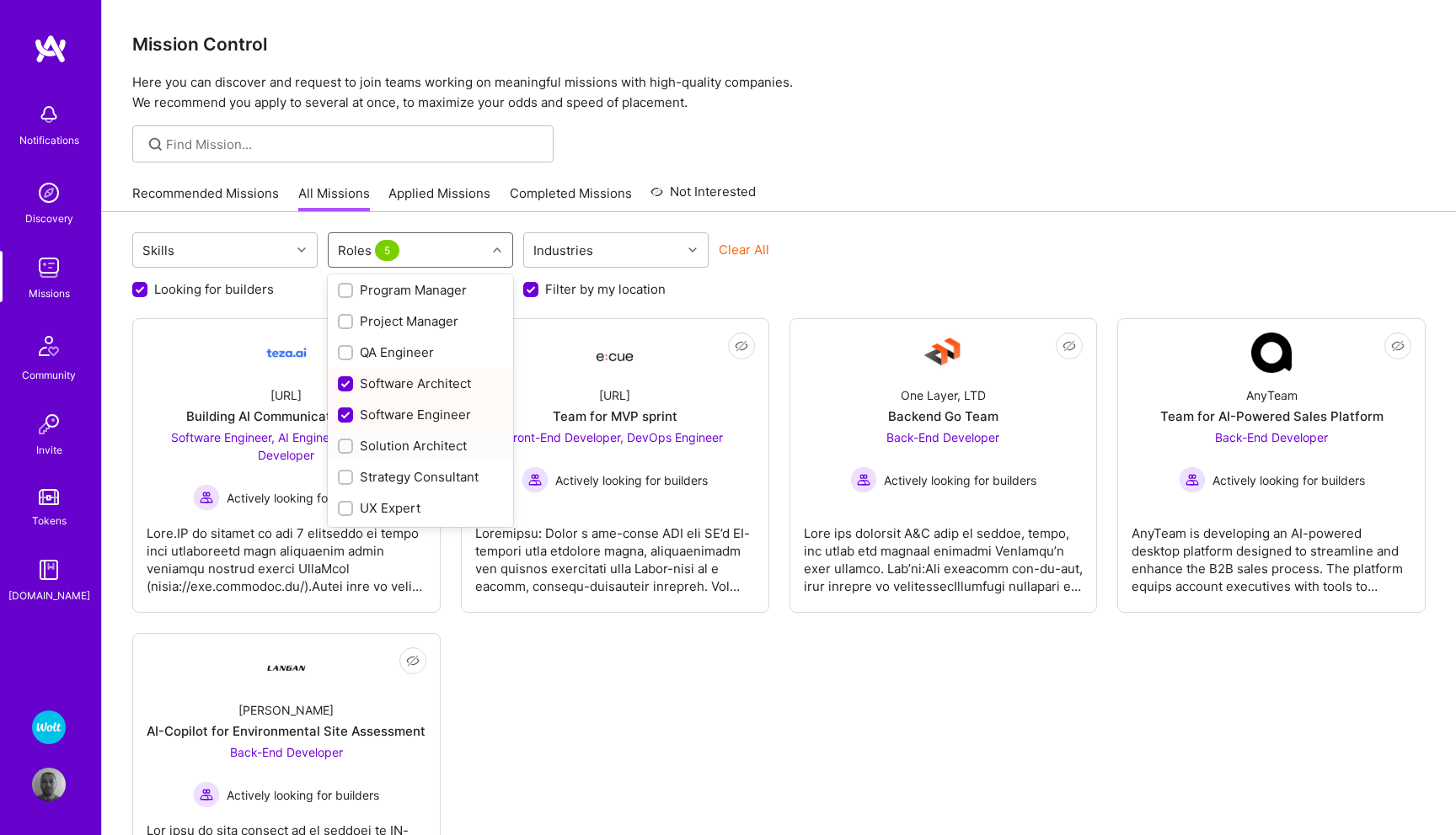
click at [344, 444] on input "checkbox" at bounding box center [347, 447] width 12 height 12
checkbox input "true"
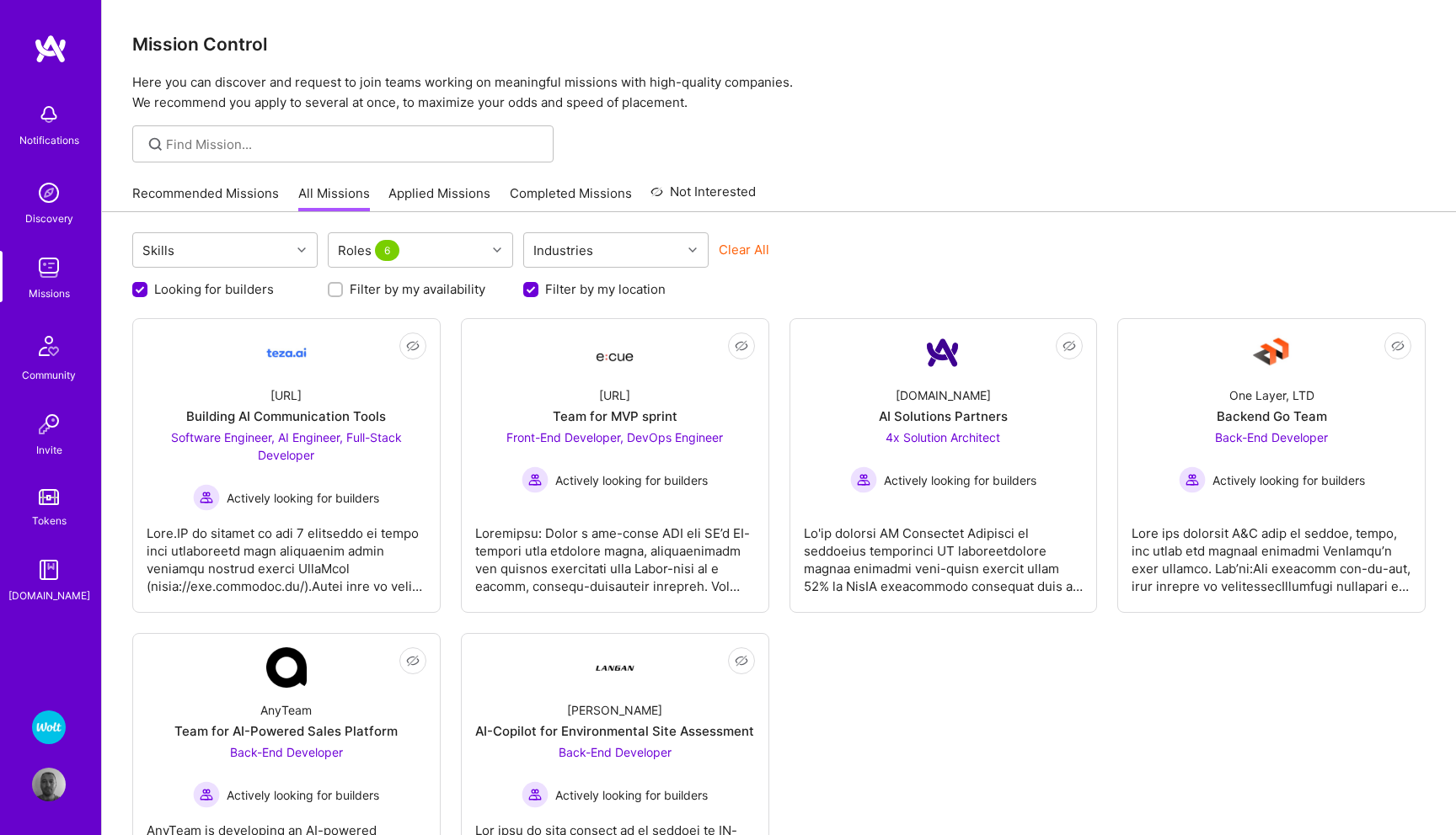
click at [845, 683] on div "Not Interested [URL] Building AI Communication Tools Software Engineer, AI Engi…" at bounding box center [778, 613] width 1293 height 592
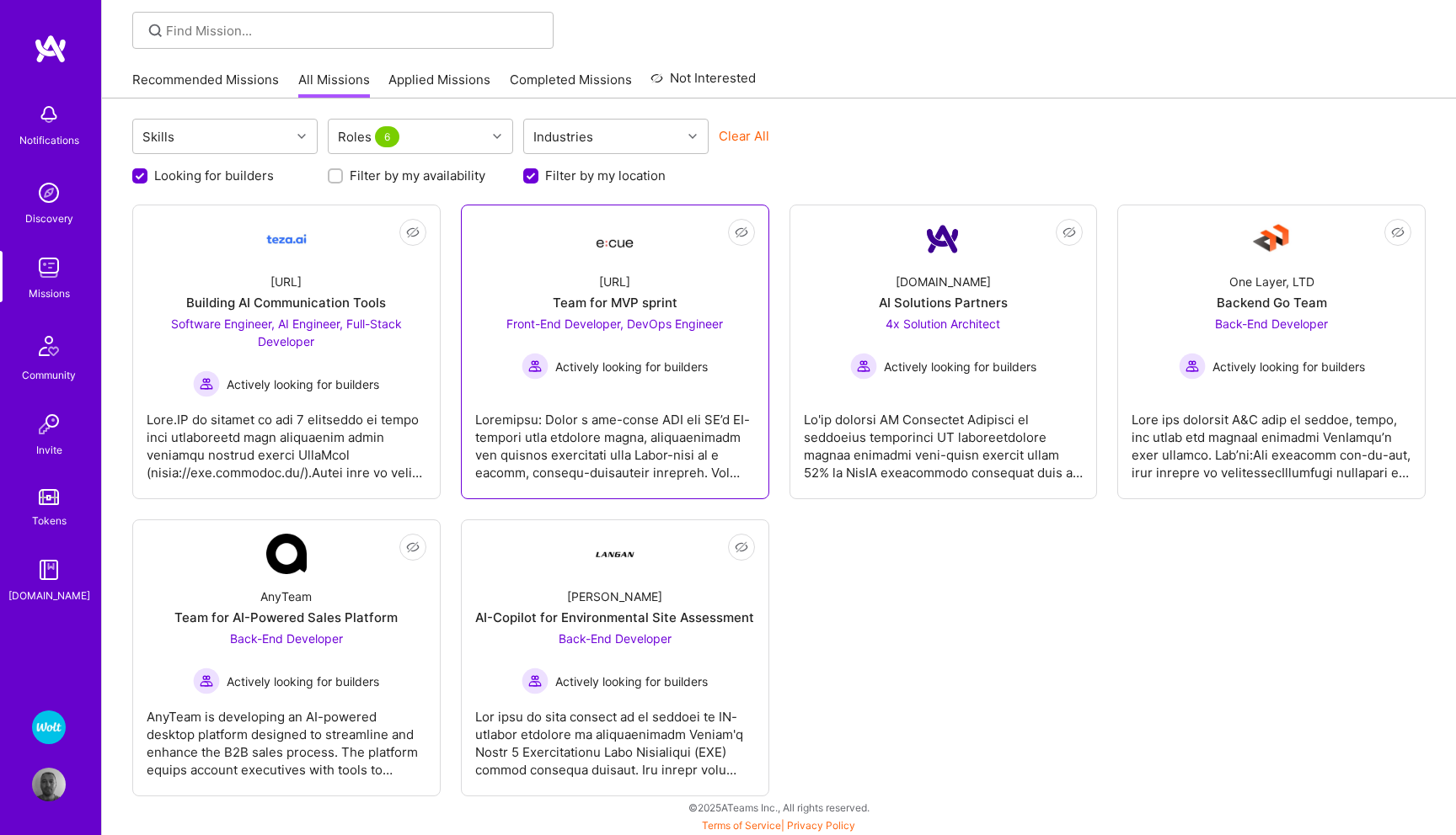
scroll to position [115, 0]
click at [692, 323] on span "Front-End Developer, DevOps Engineer" at bounding box center [614, 322] width 216 height 14
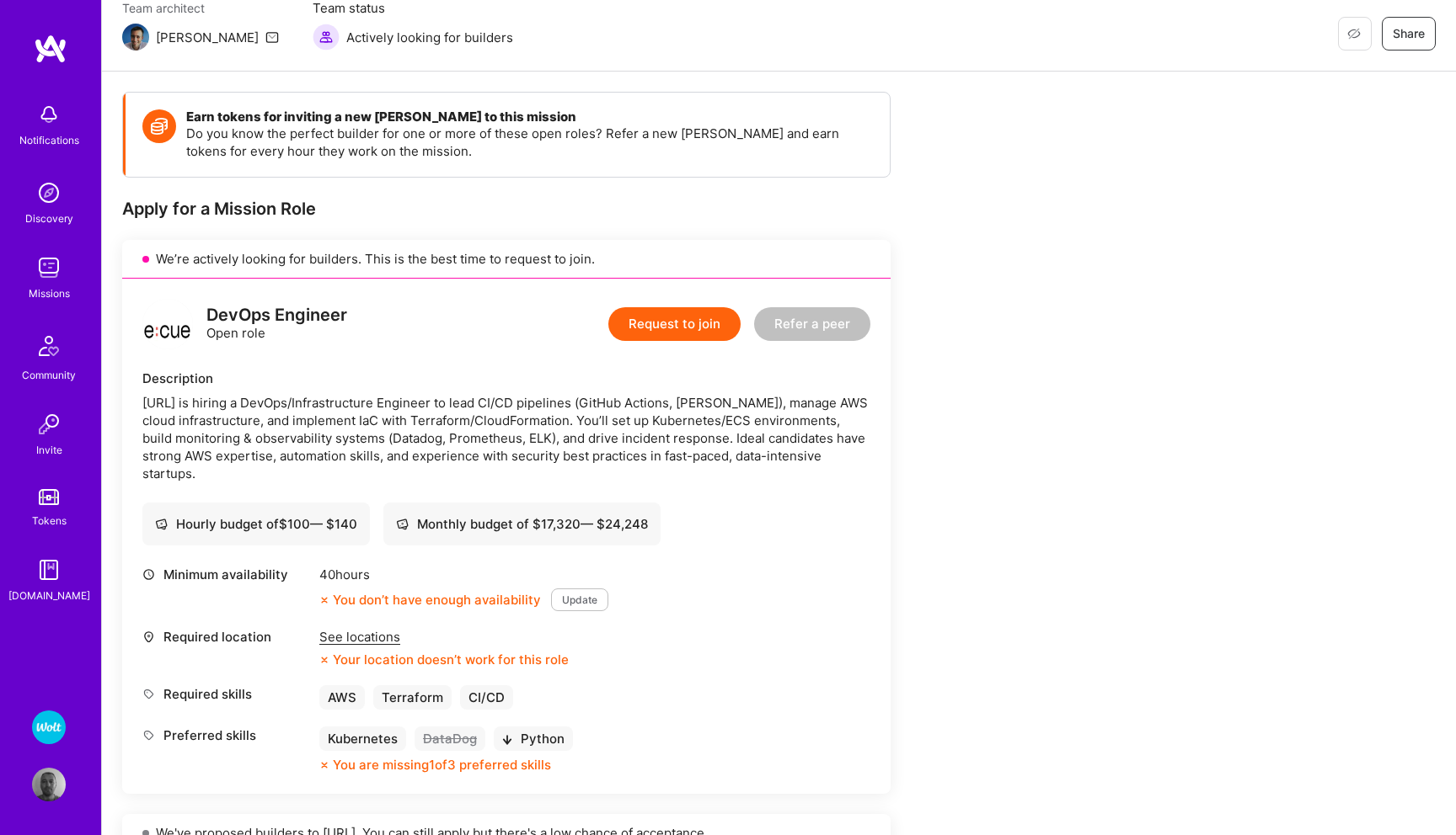
scroll to position [170, 0]
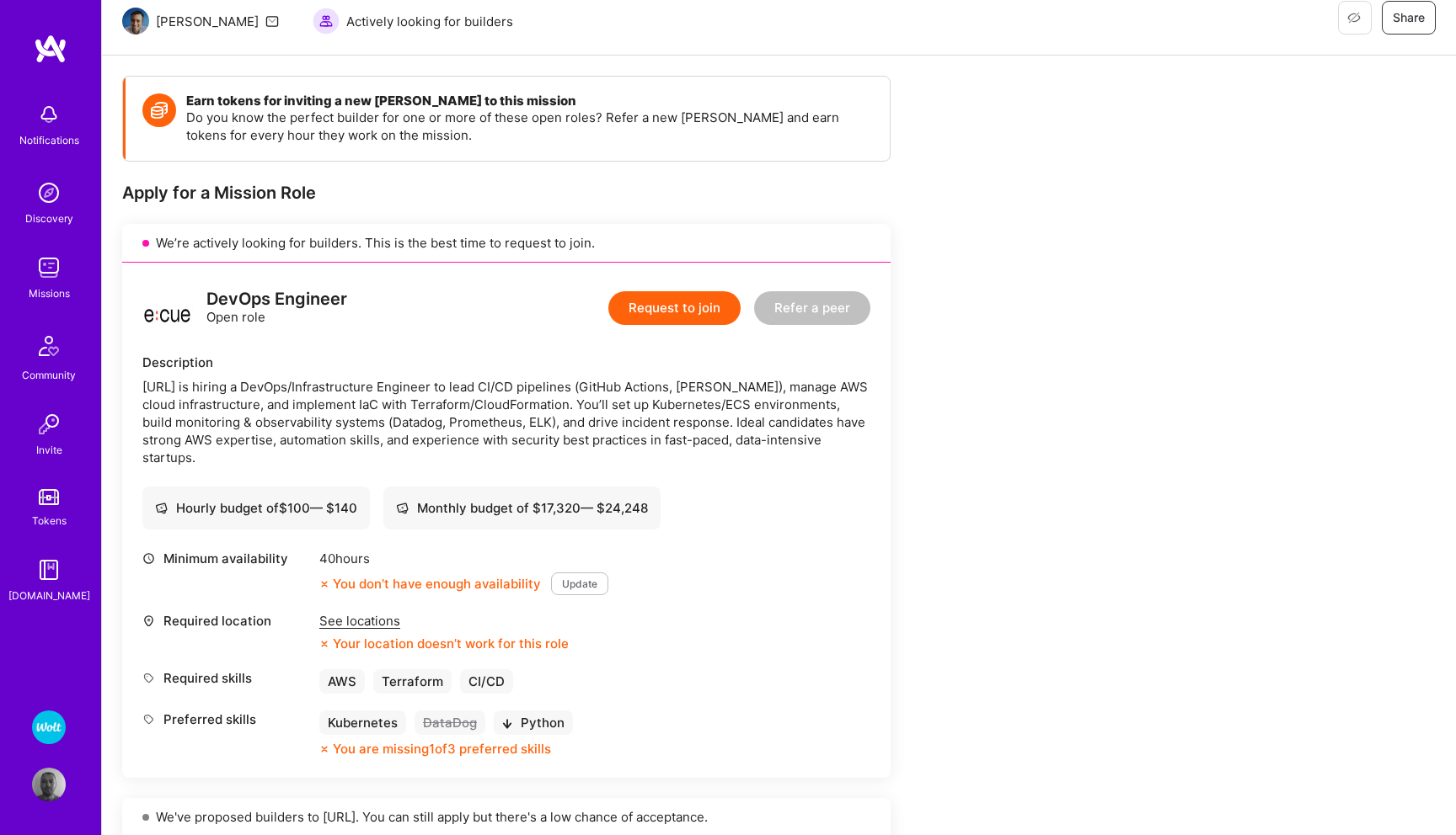
click at [373, 615] on div "See locations" at bounding box center [443, 622] width 250 height 18
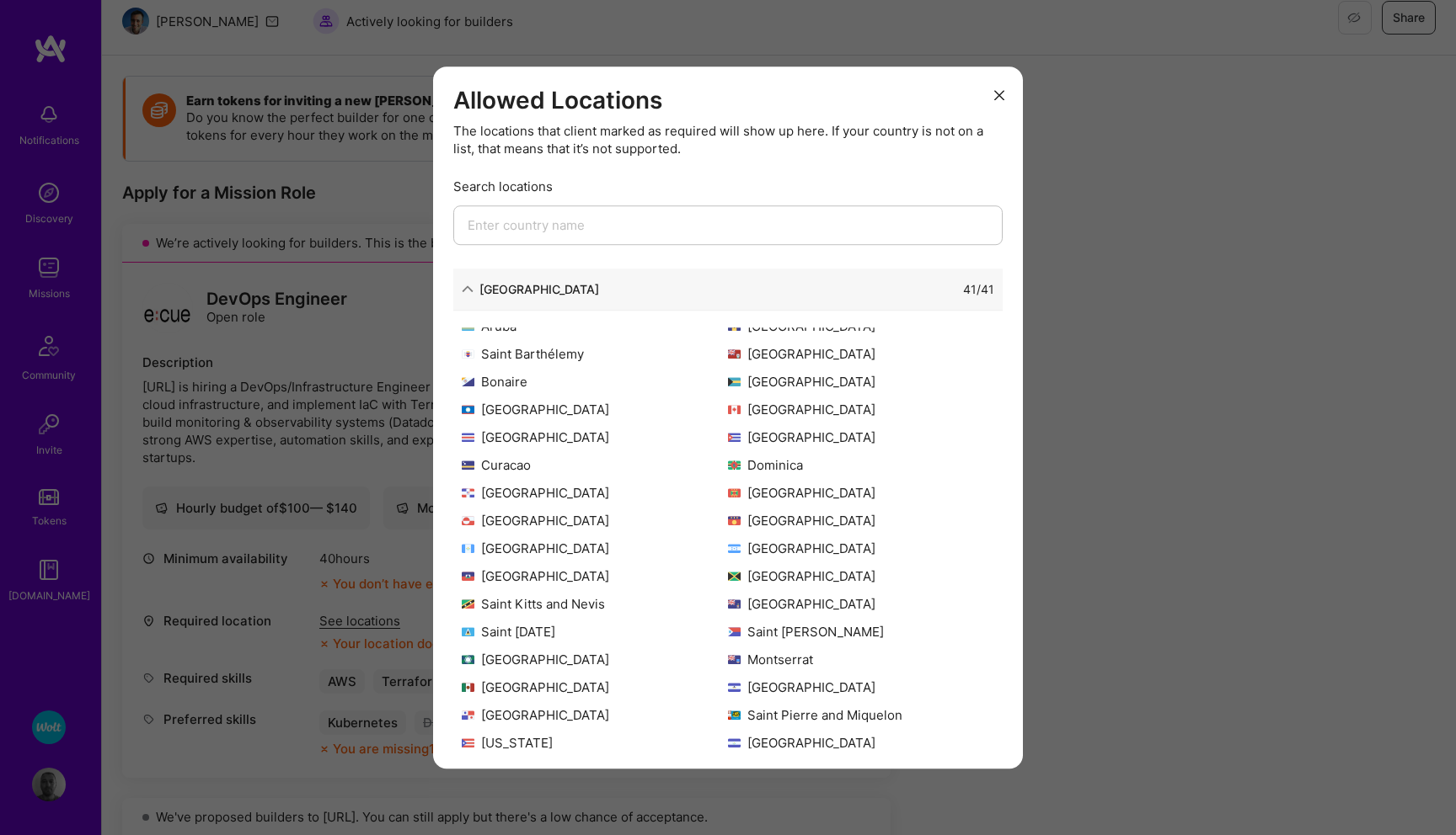
scroll to position [0, 0]
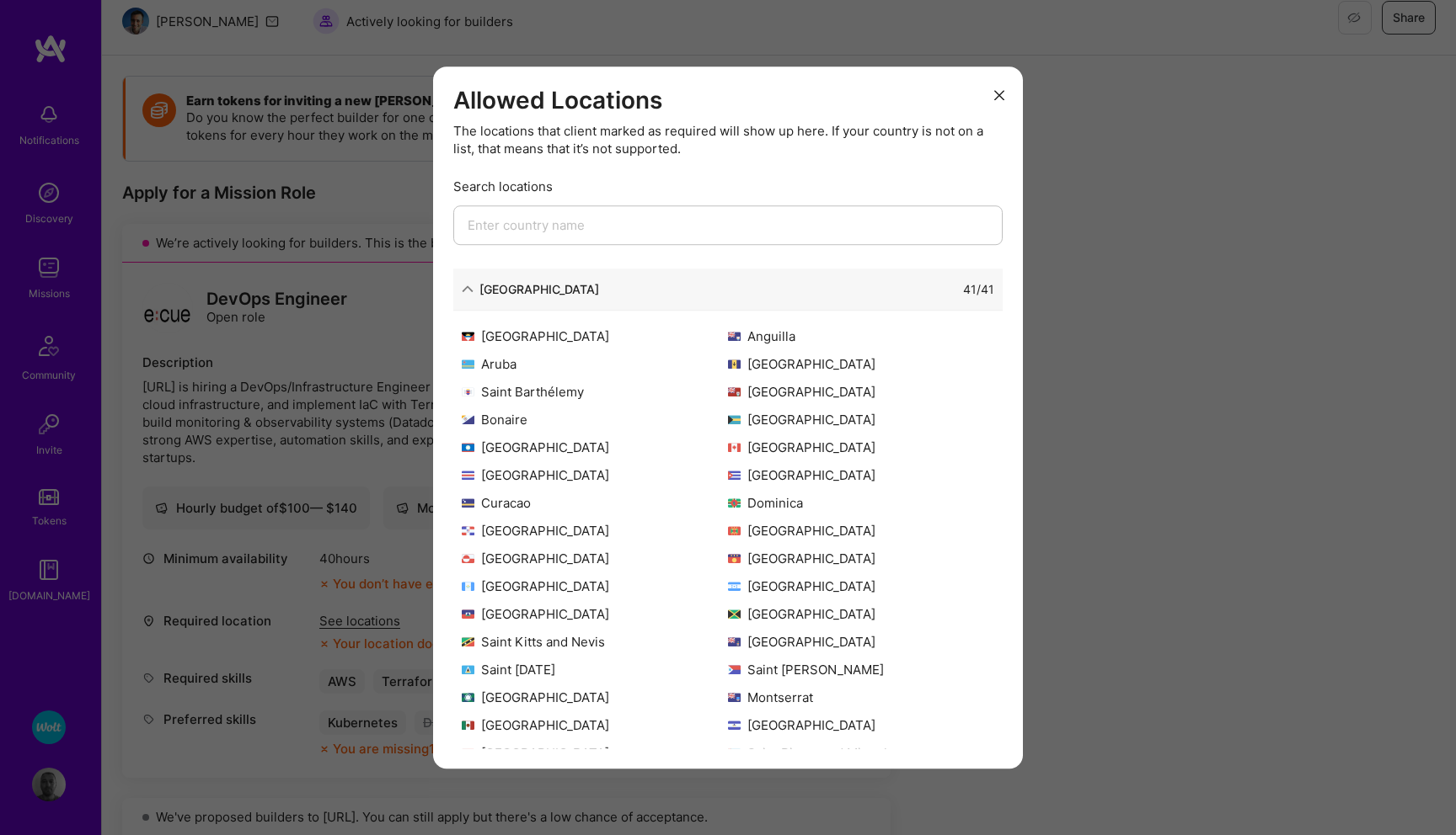
click at [659, 231] on input "modal" at bounding box center [728, 225] width 550 height 40
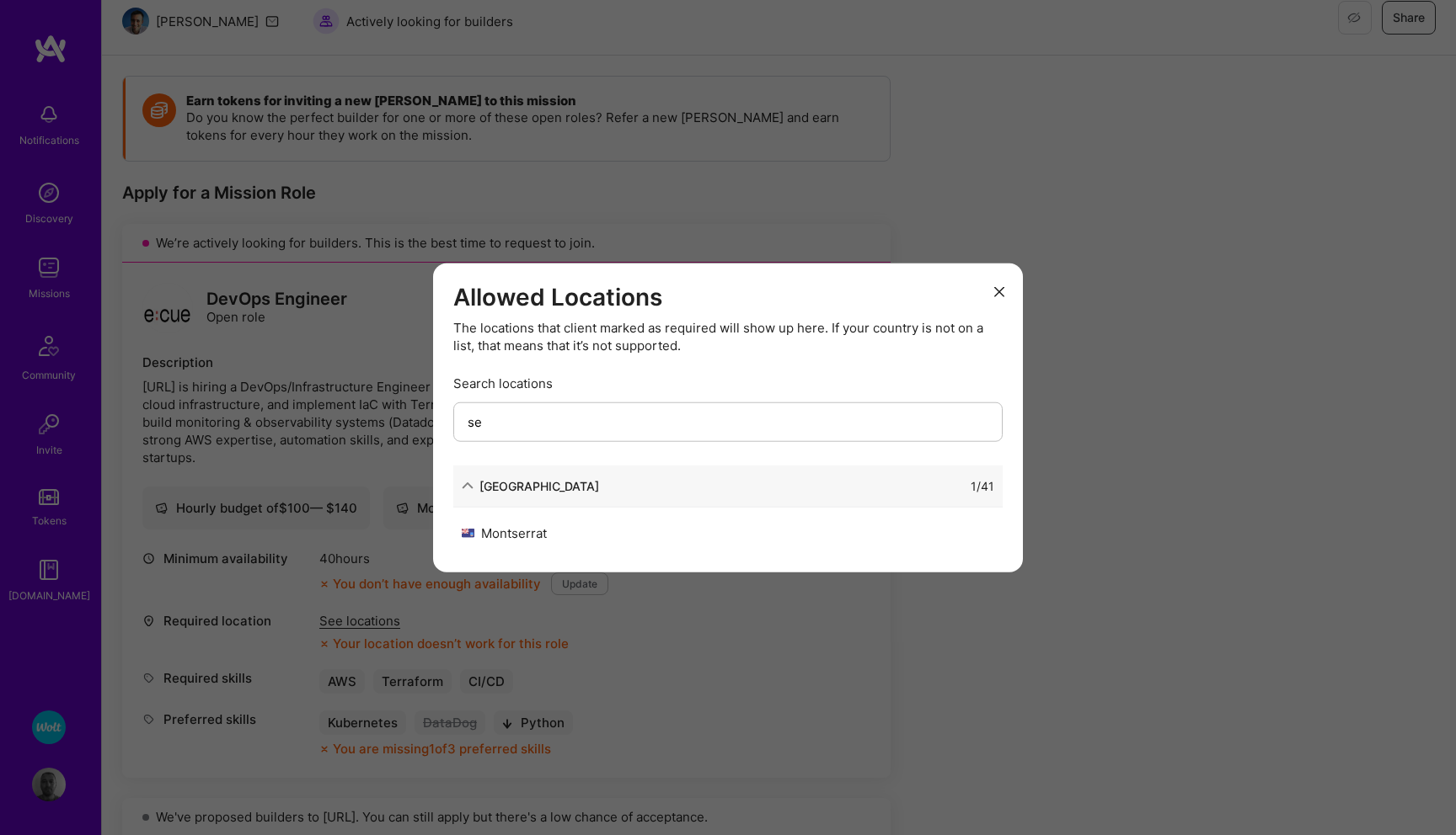
type input "se"
click at [1000, 293] on icon "modal" at bounding box center [998, 291] width 10 height 10
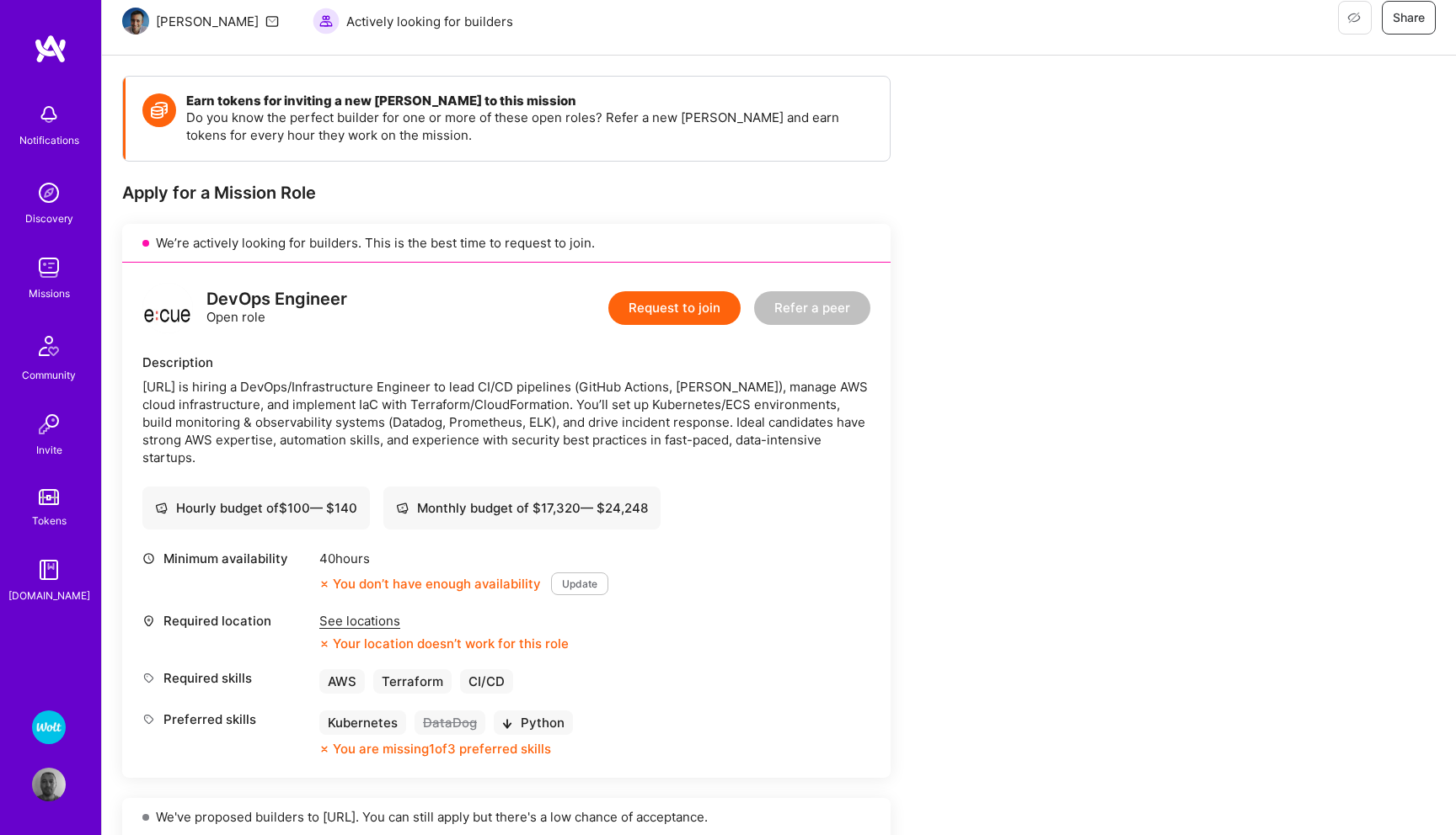
click at [568, 583] on button "Update" at bounding box center [579, 584] width 58 height 23
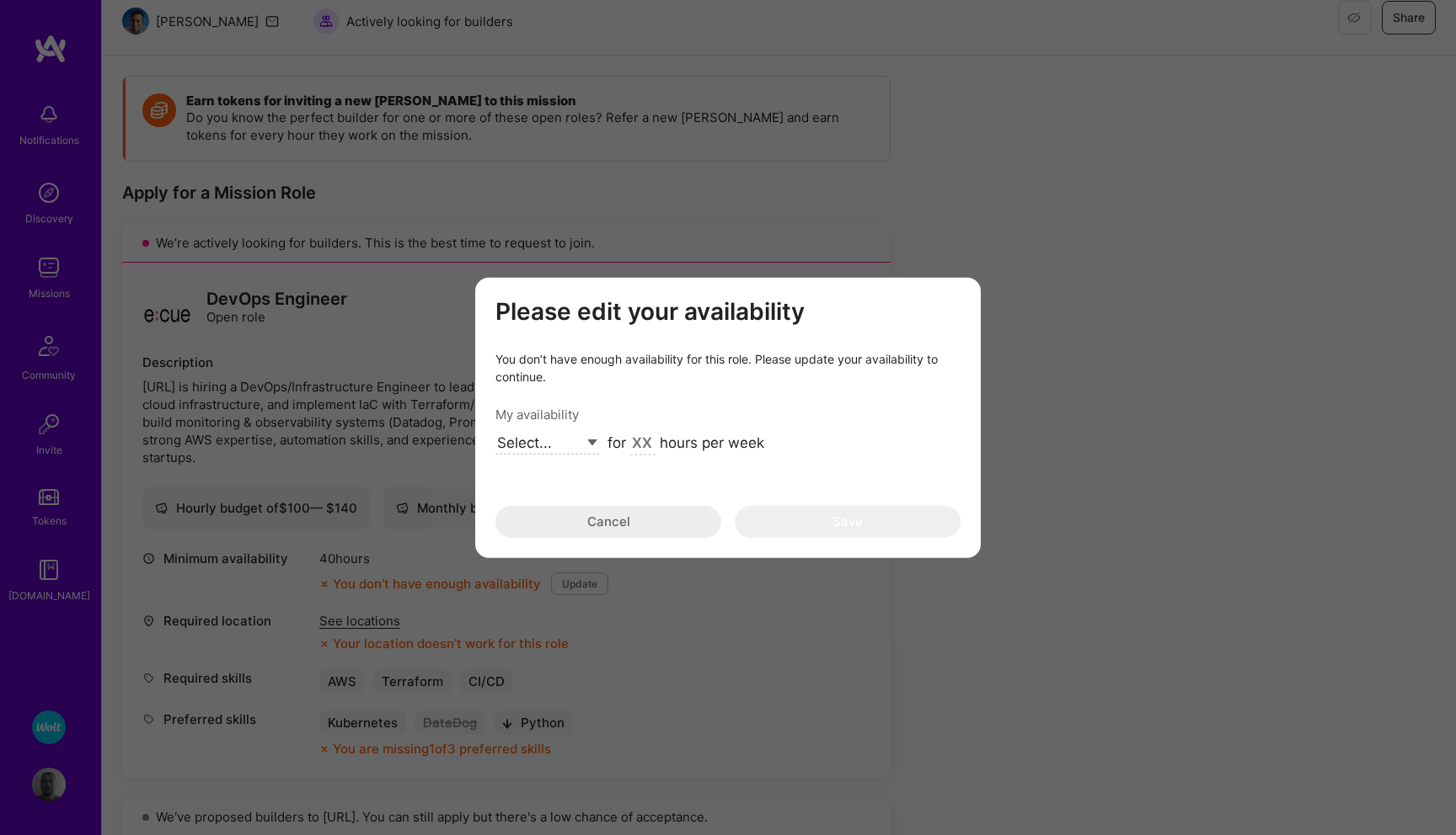
click at [587, 439] on select "Select... Right Now Future Date Not Available" at bounding box center [547, 443] width 104 height 23
select select "Right Now"
click at [496, 432] on select "Select... Right Now Future Date Not Available" at bounding box center [547, 443] width 104 height 23
click at [646, 436] on input "modal" at bounding box center [642, 444] width 25 height 22
type input "40"
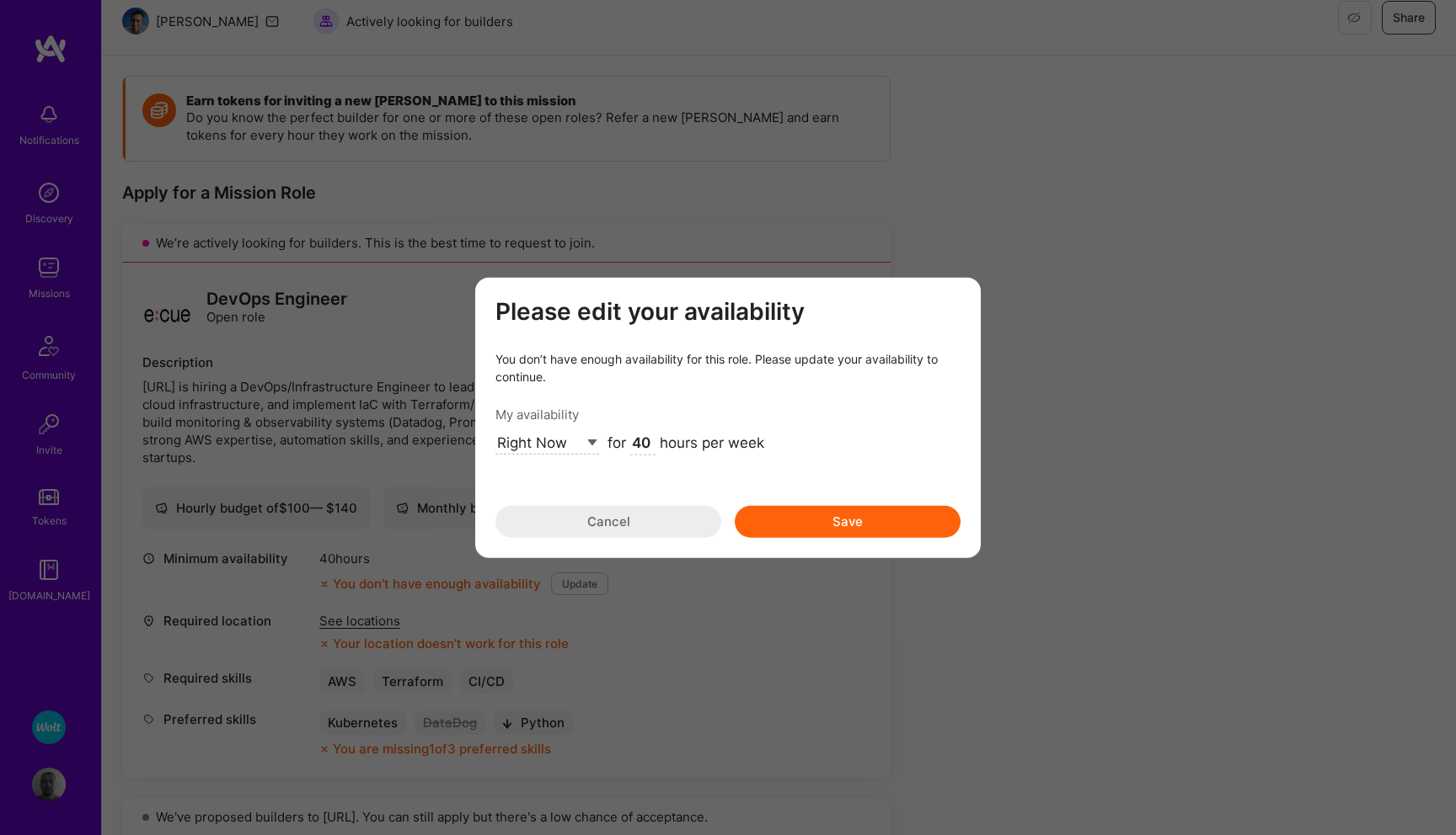
click at [794, 515] on button "Save" at bounding box center [847, 522] width 226 height 32
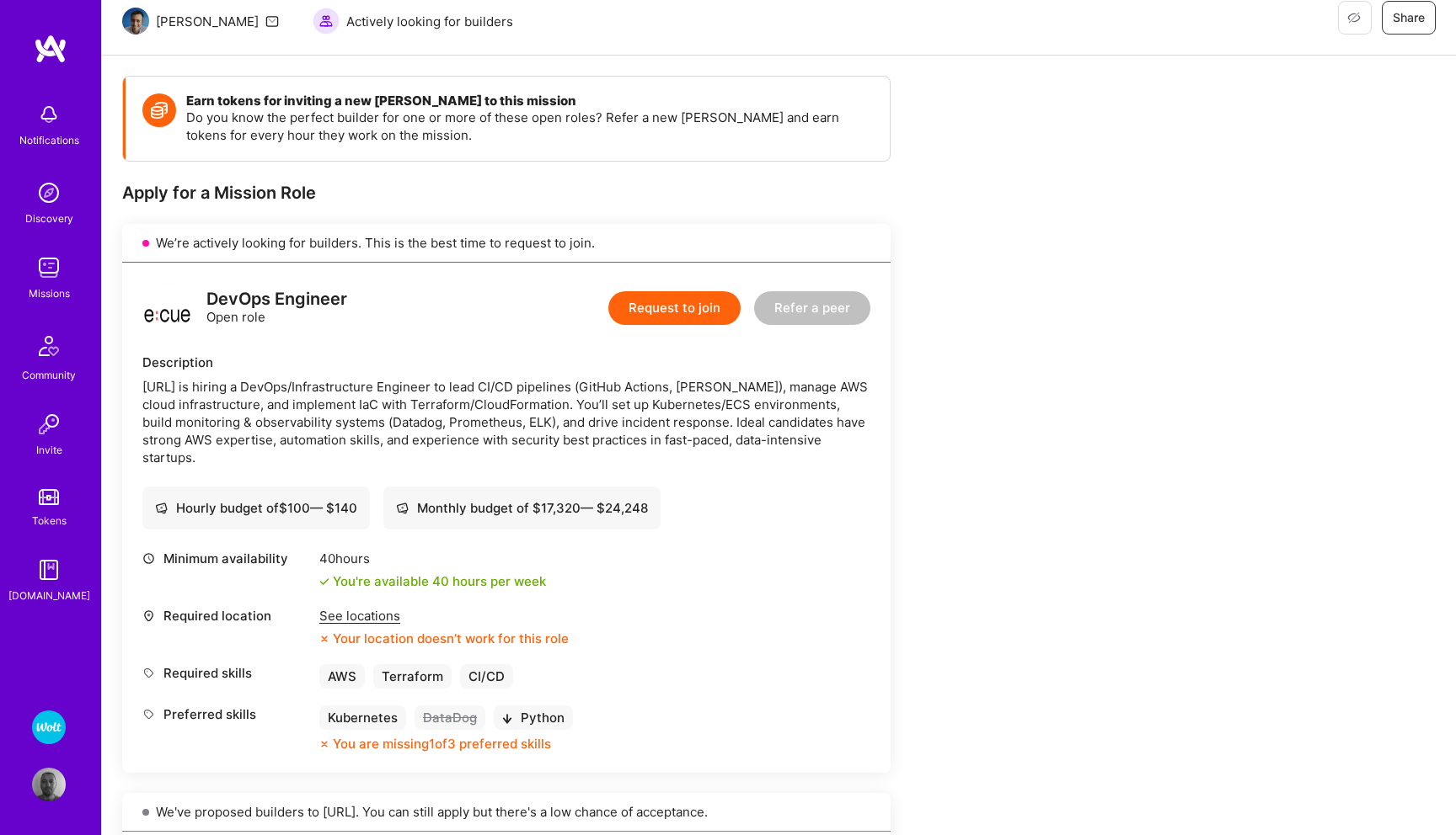
click at [59, 788] on img at bounding box center [49, 785] width 33 height 33
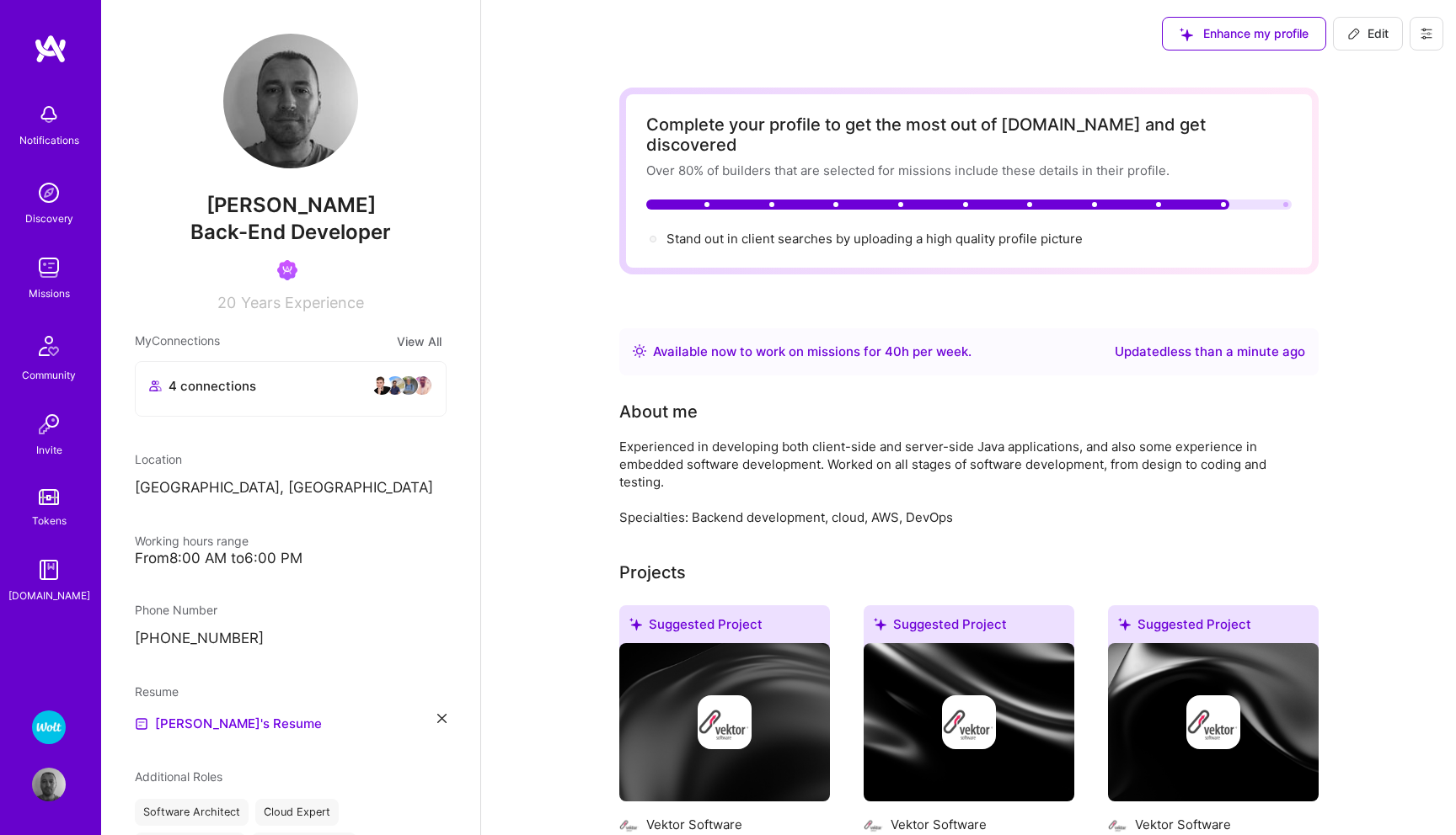
click at [41, 274] on img at bounding box center [49, 268] width 33 height 33
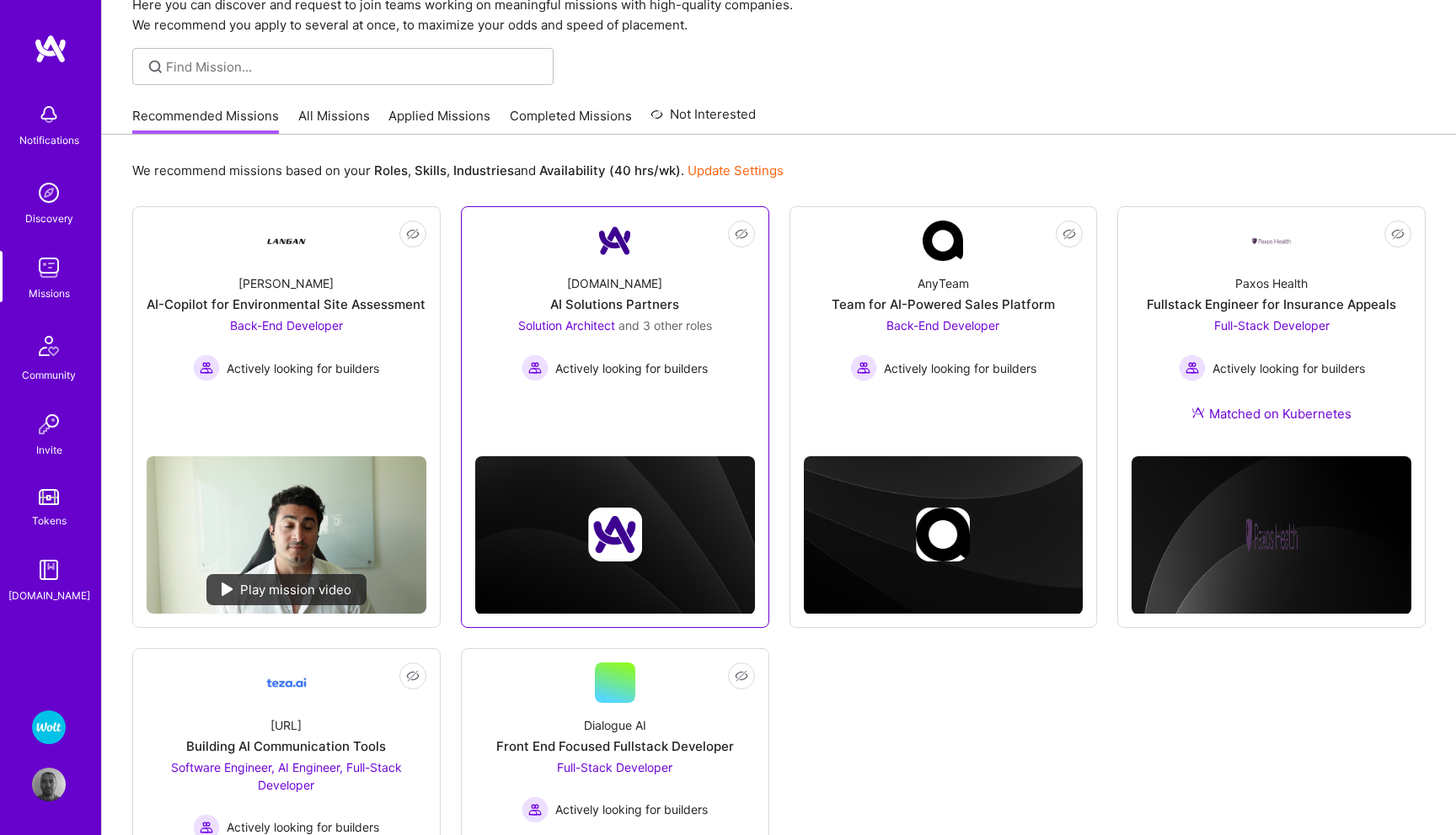
scroll to position [82, 0]
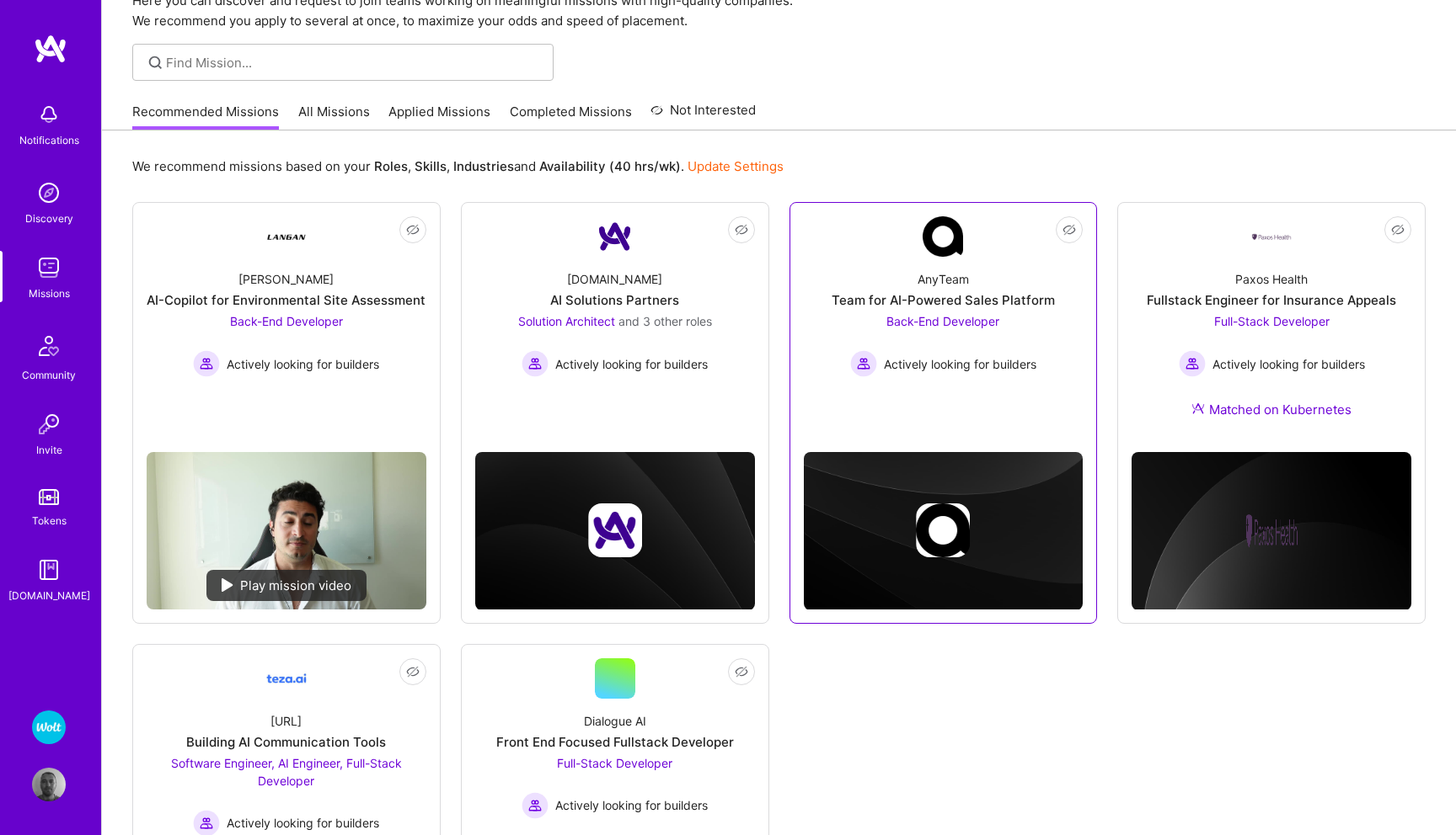
click at [952, 318] on span "Back-End Developer" at bounding box center [942, 322] width 113 height 14
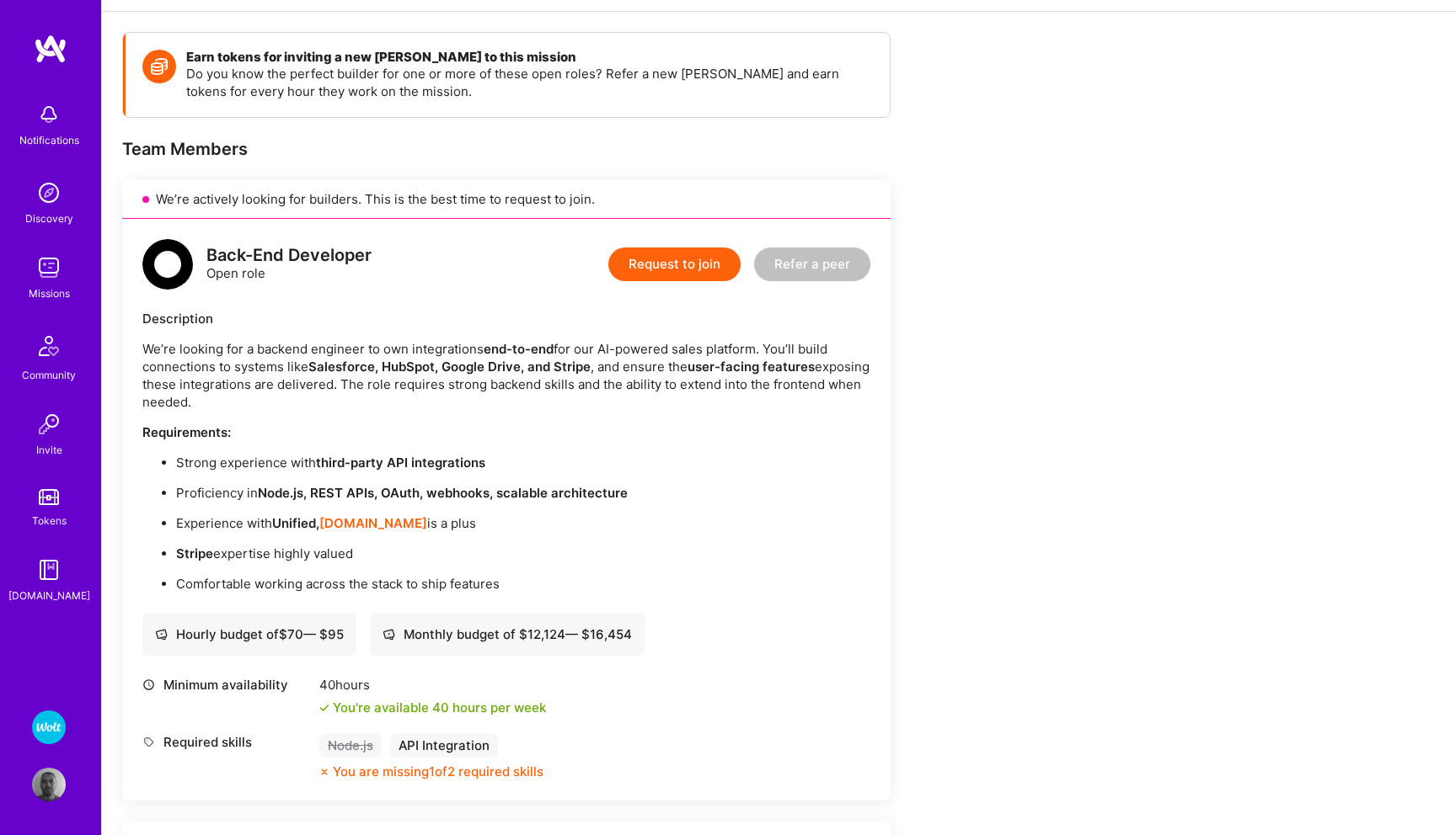
scroll to position [219, 0]
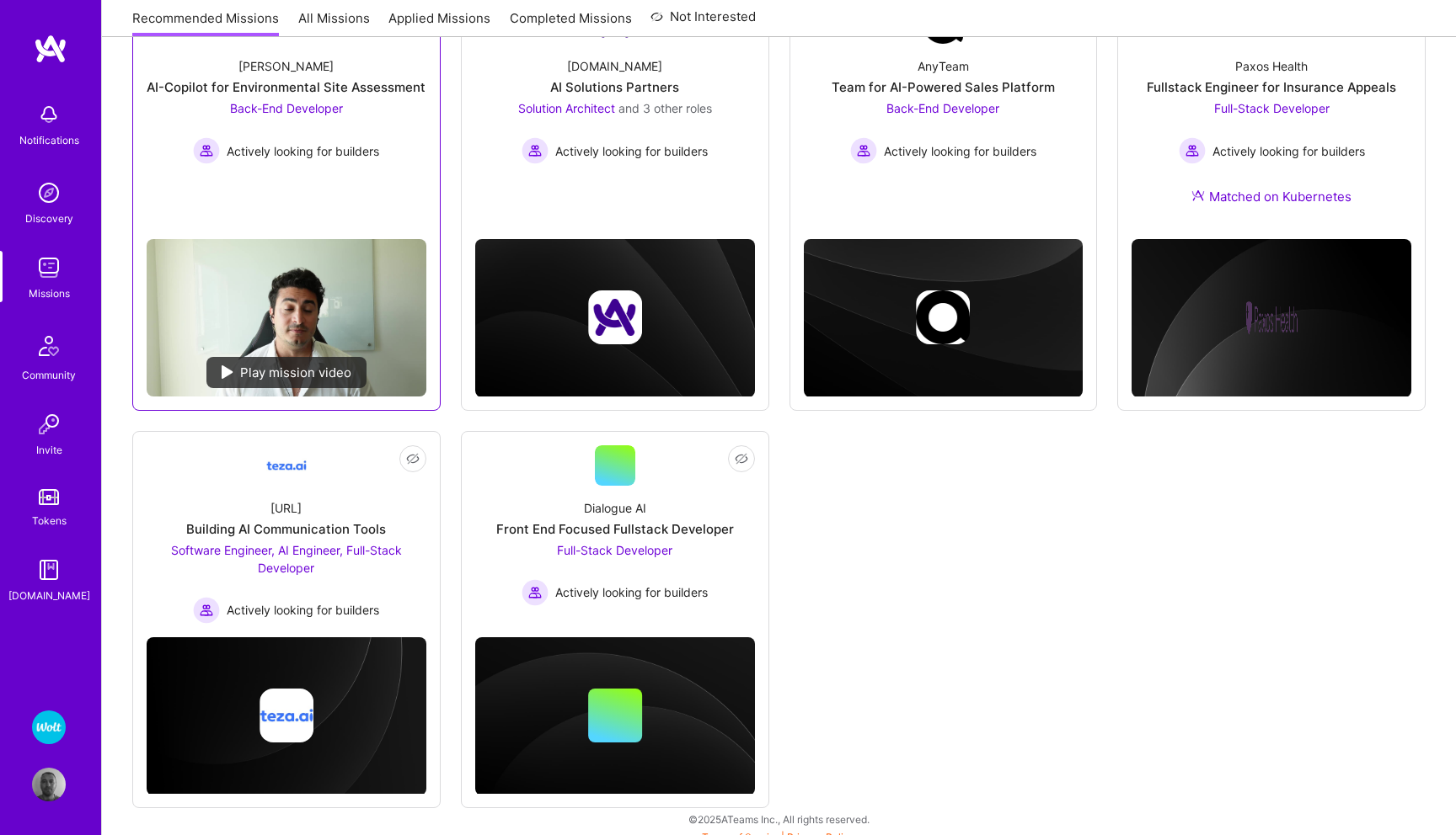
scroll to position [308, 0]
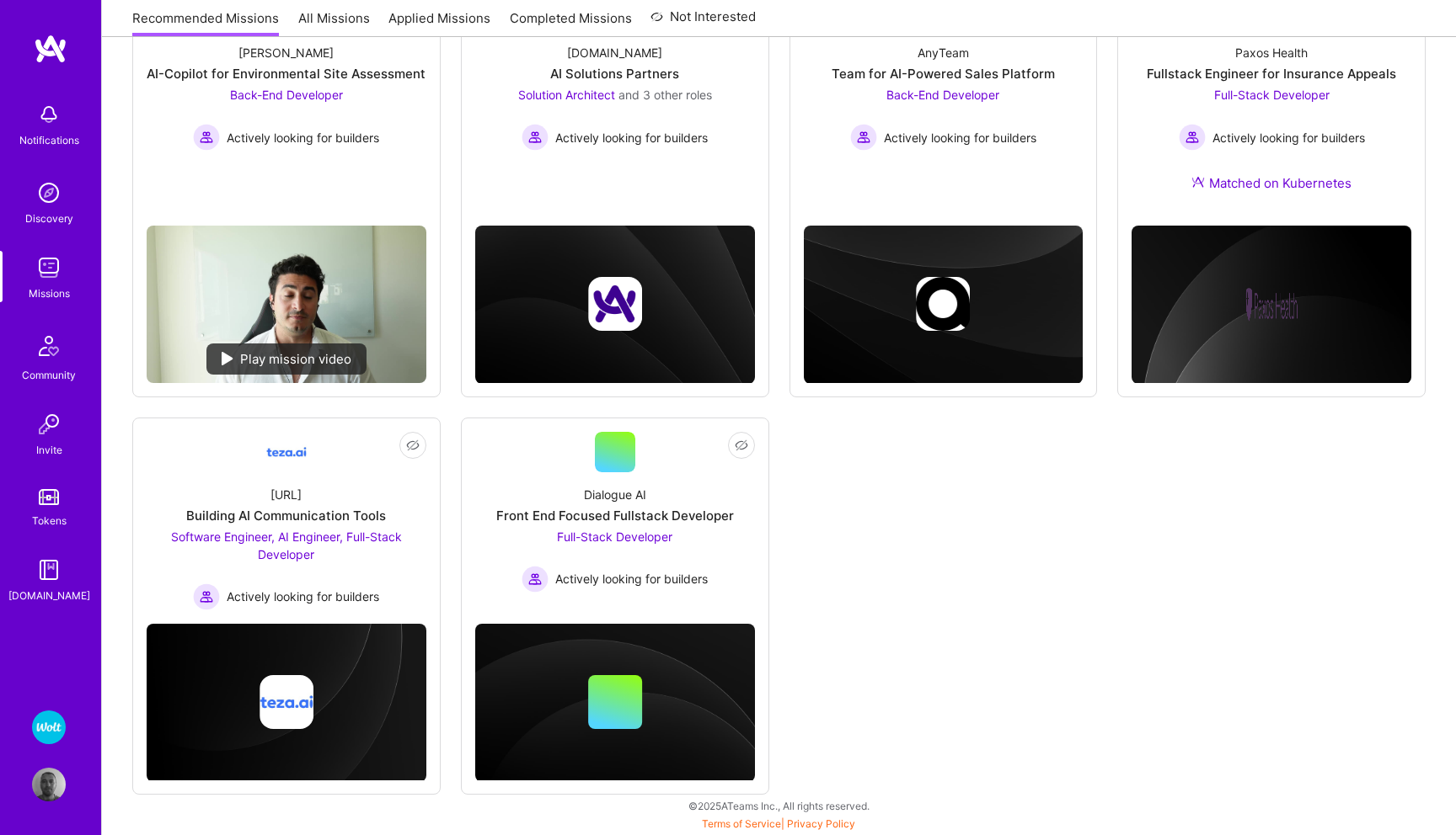
click at [56, 730] on img at bounding box center [49, 727] width 33 height 33
